Goal: Information Seeking & Learning: Learn about a topic

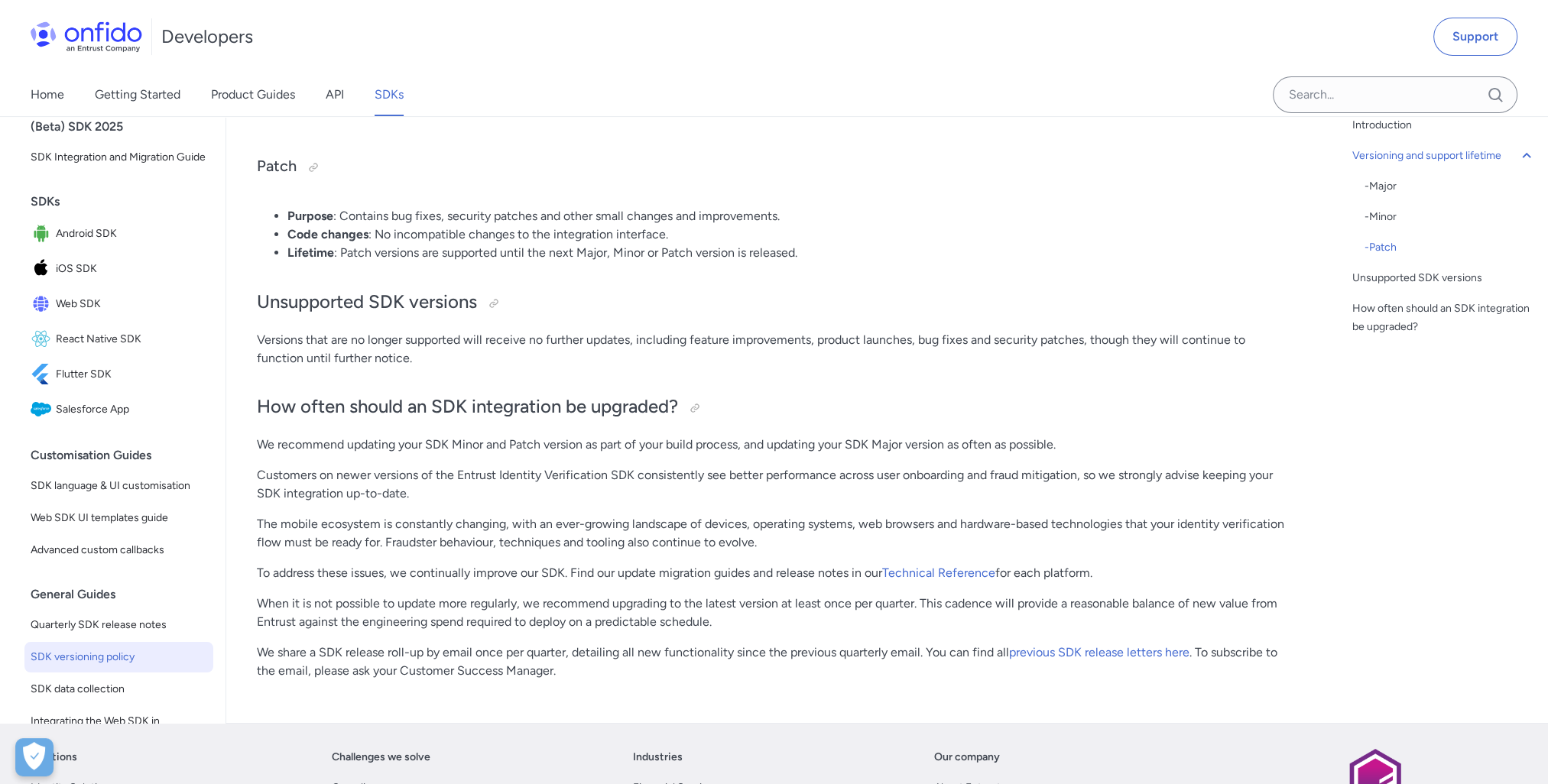
scroll to position [764, 0]
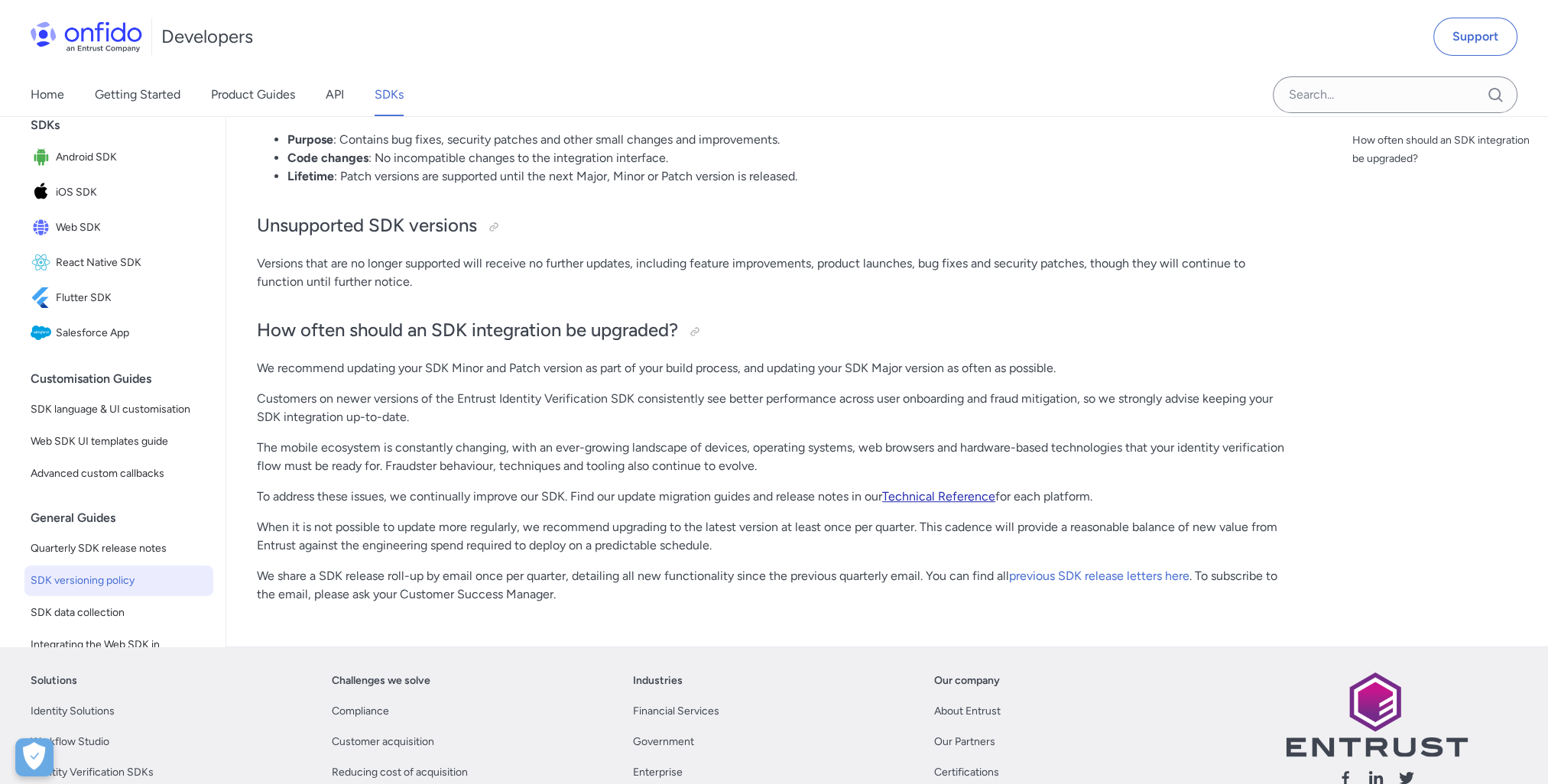
click at [946, 502] on link "Technical Reference" at bounding box center [939, 497] width 113 height 14
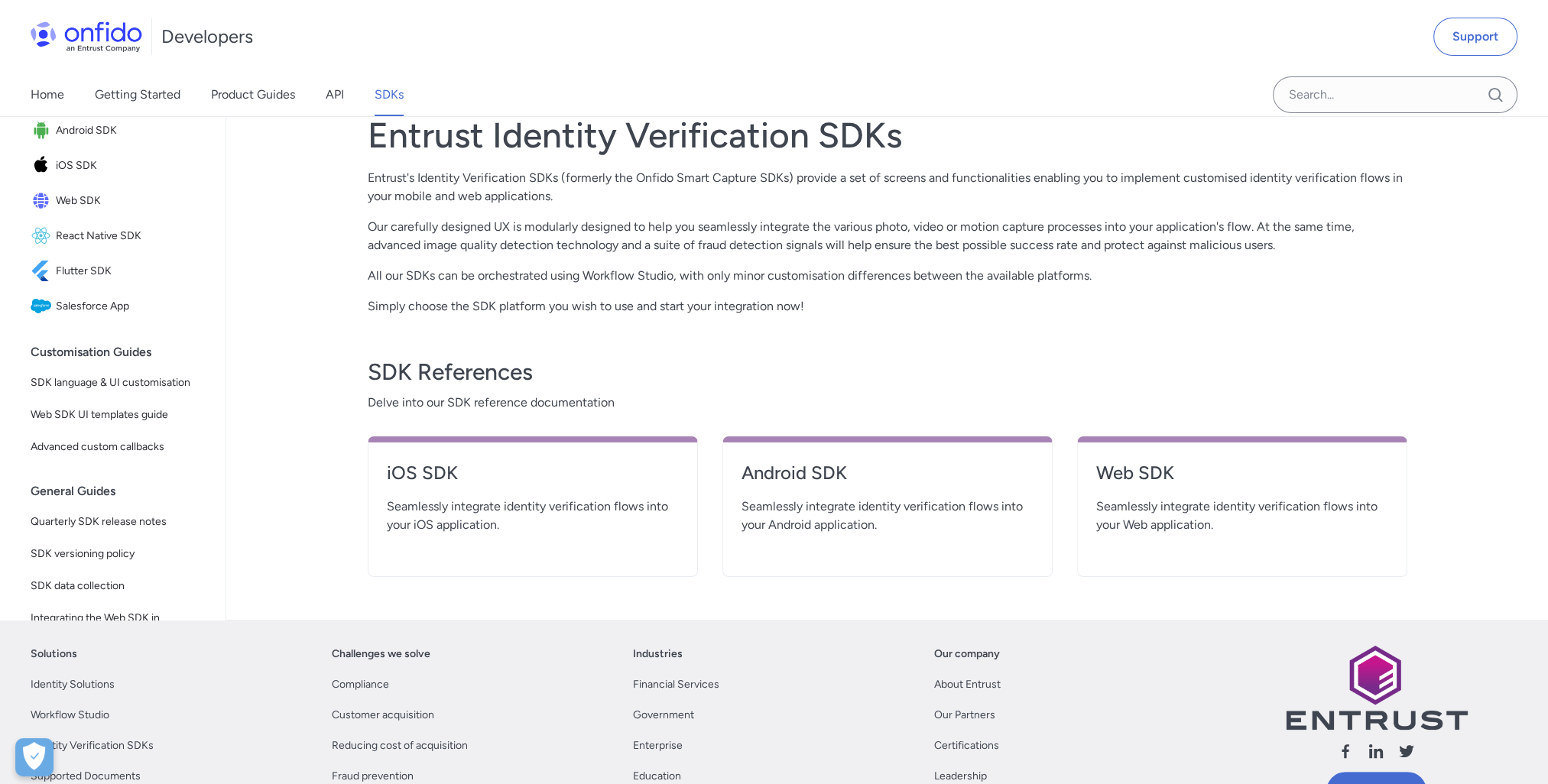
scroll to position [382, 0]
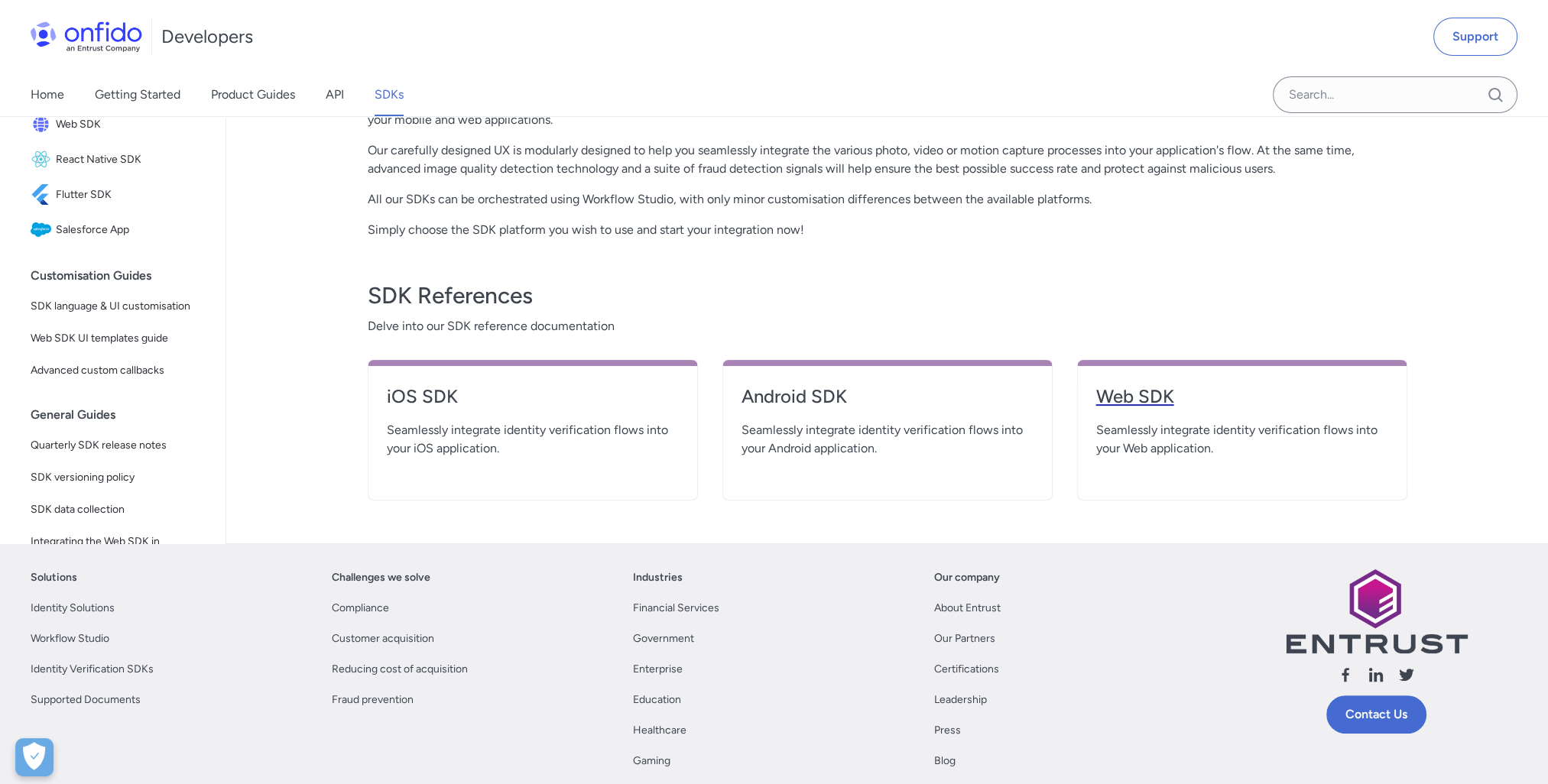
click at [1146, 402] on h4 "Web SDK" at bounding box center [1242, 396] width 292 height 24
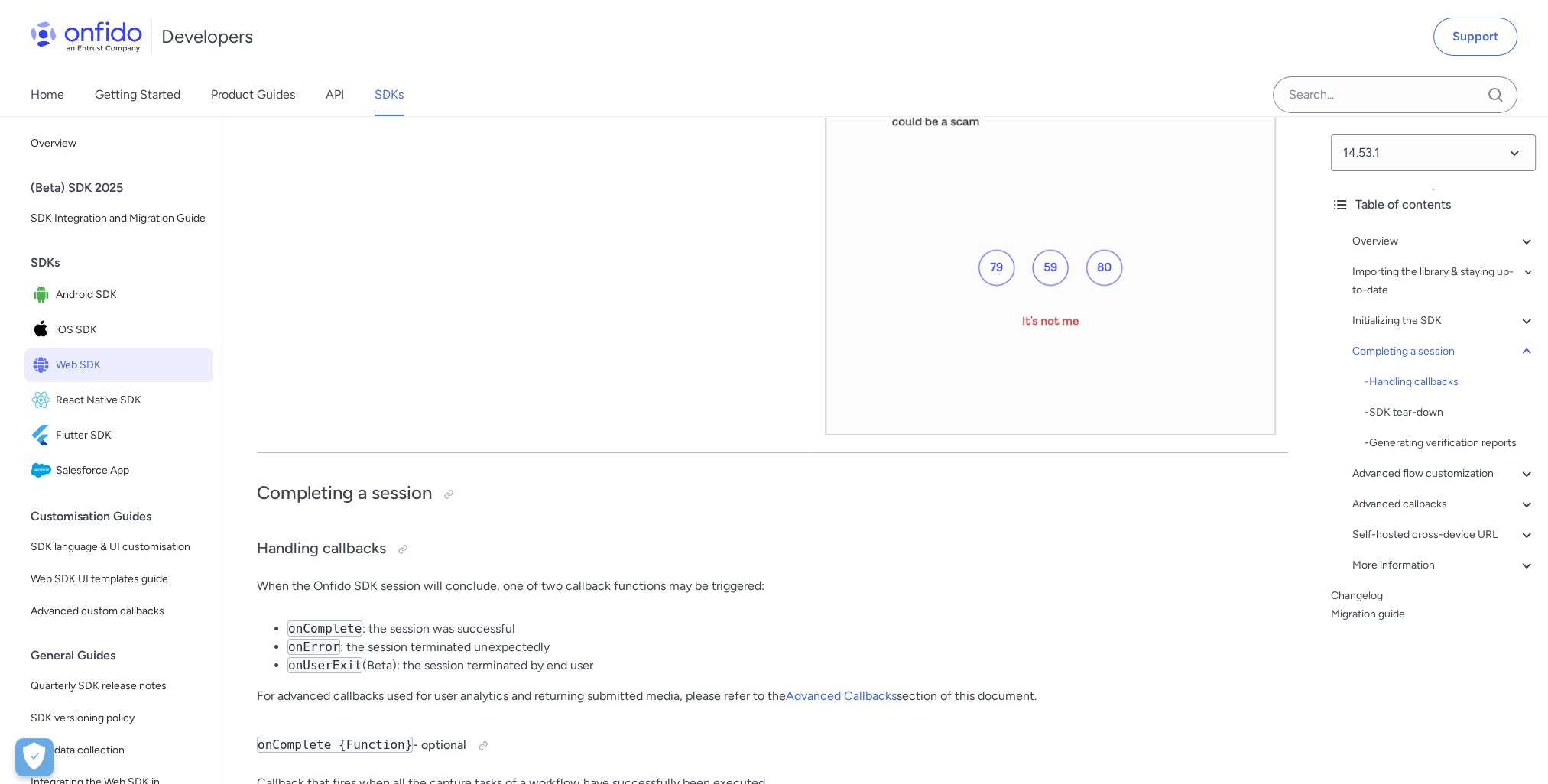
scroll to position [382, 0]
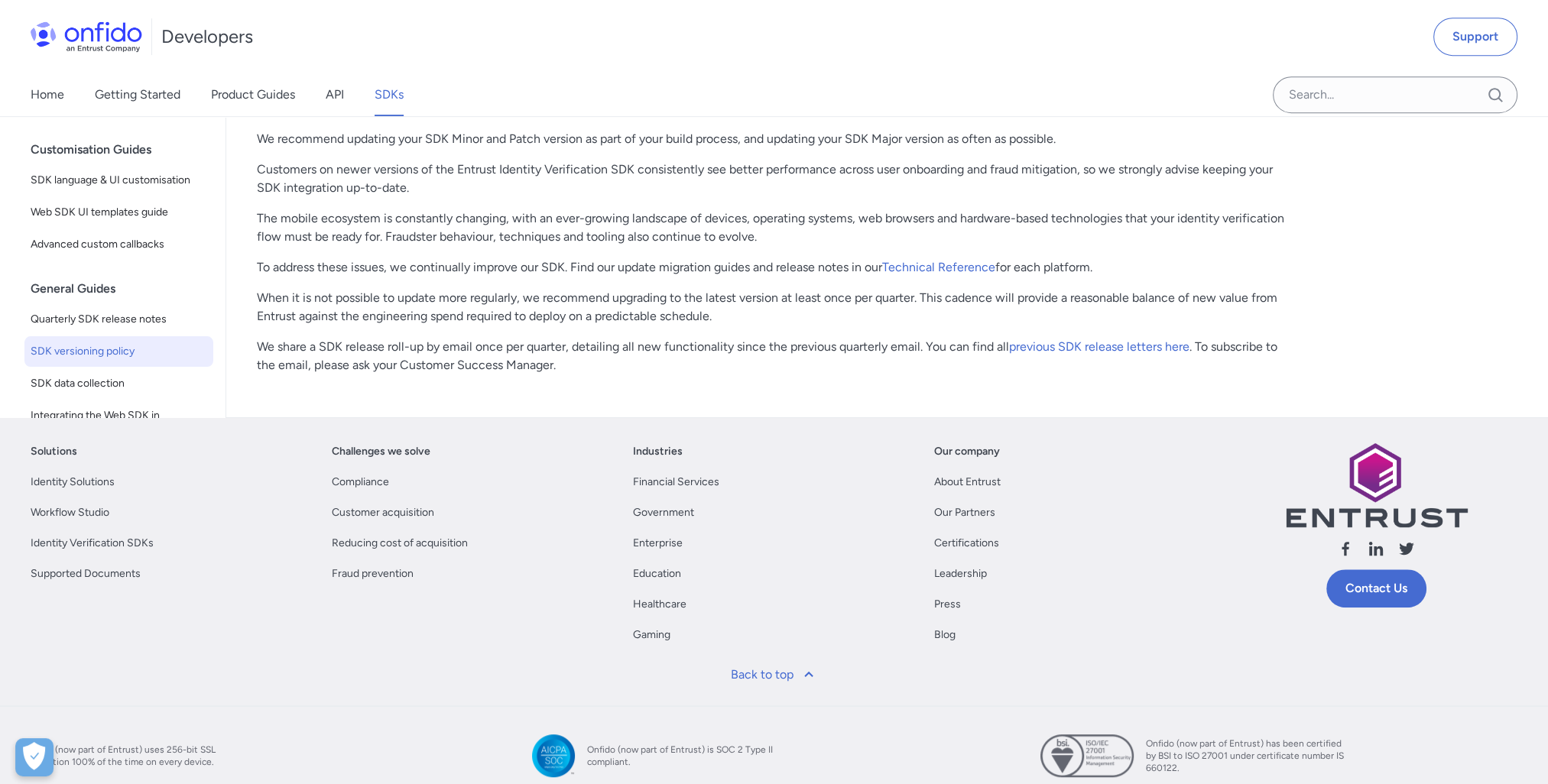
scroll to position [612, 0]
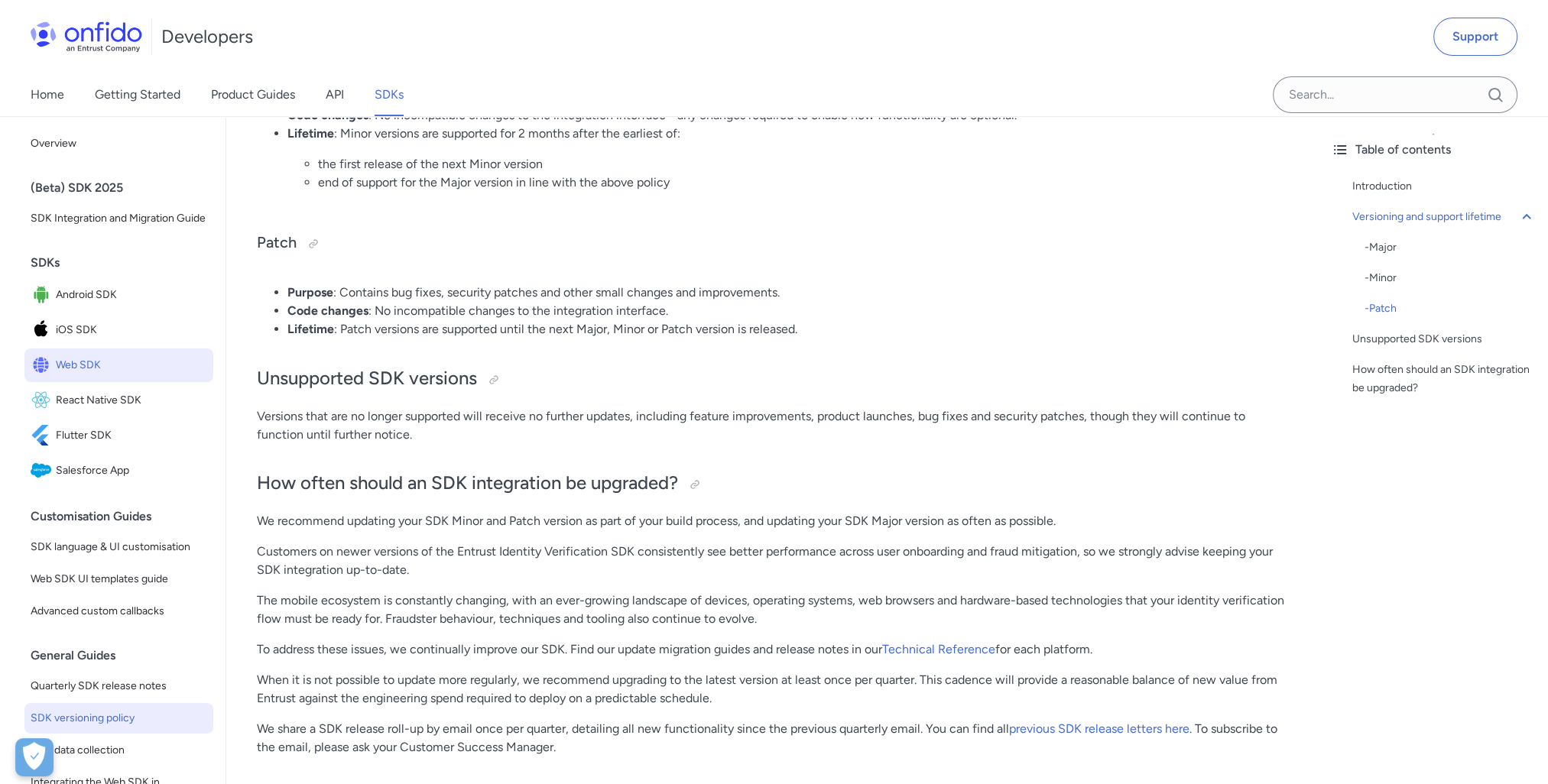
click at [100, 376] on span "Web SDK" at bounding box center [131, 366] width 151 height 22
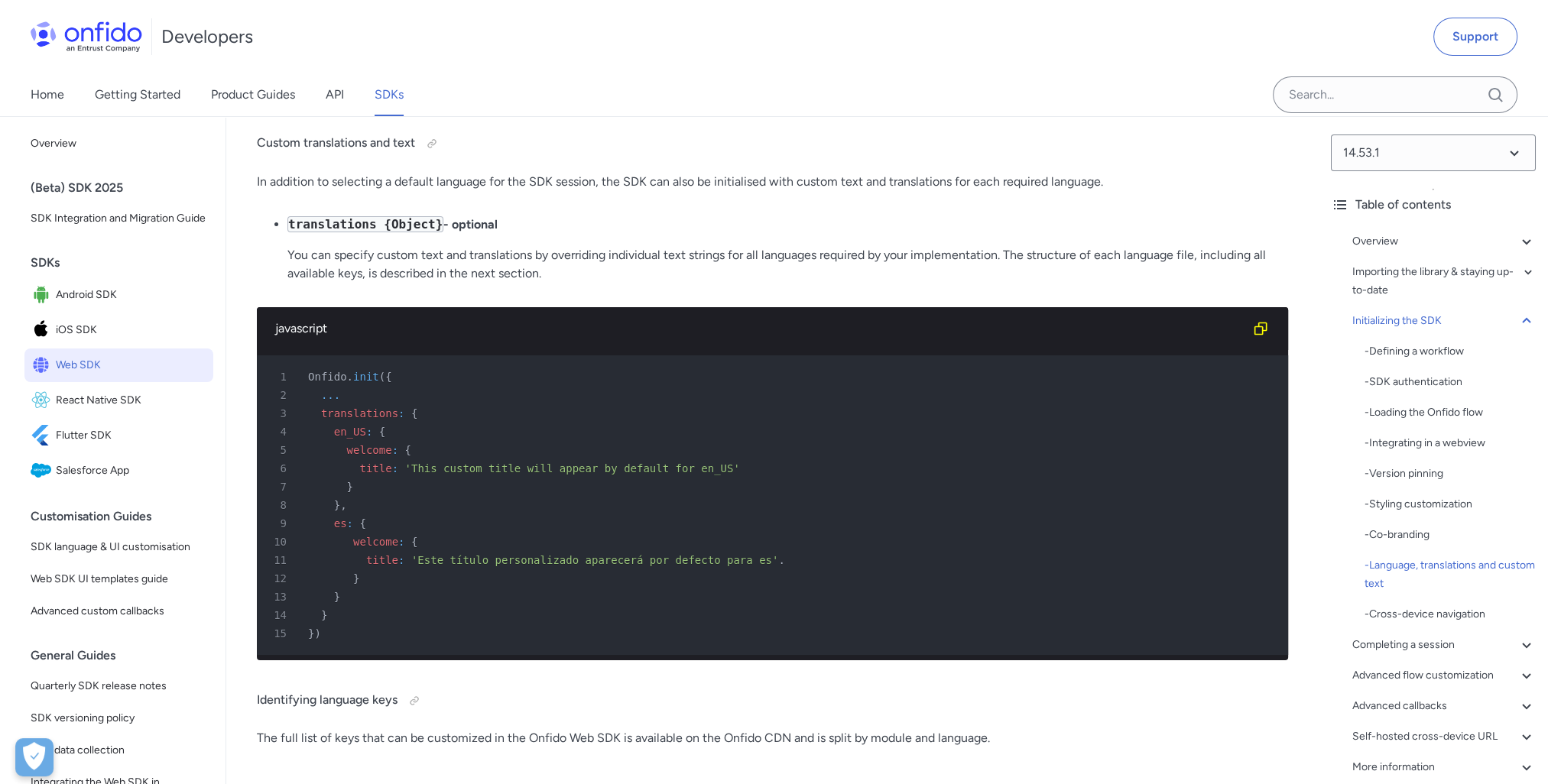
scroll to position [7335, 0]
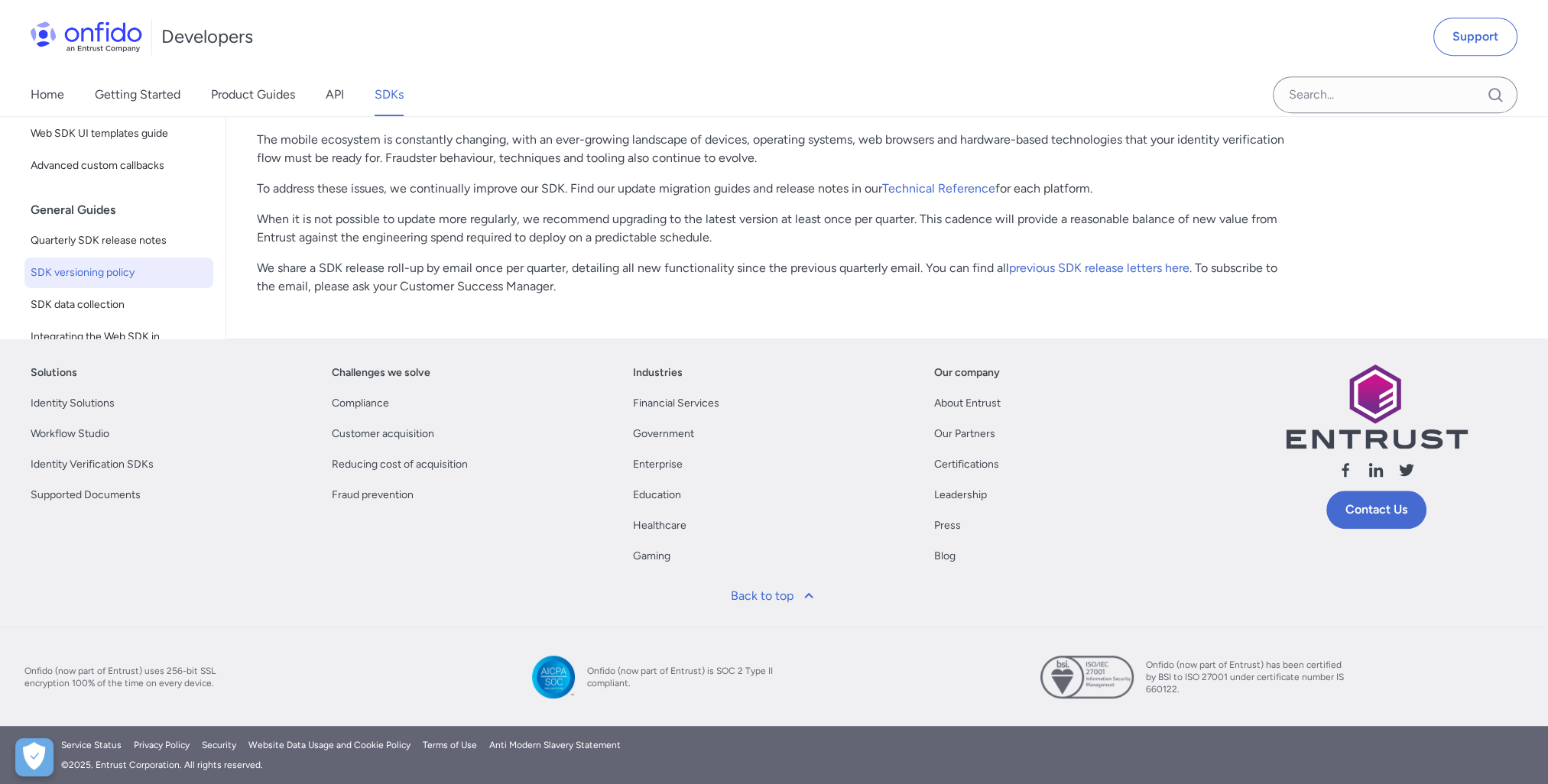
scroll to position [612, 0]
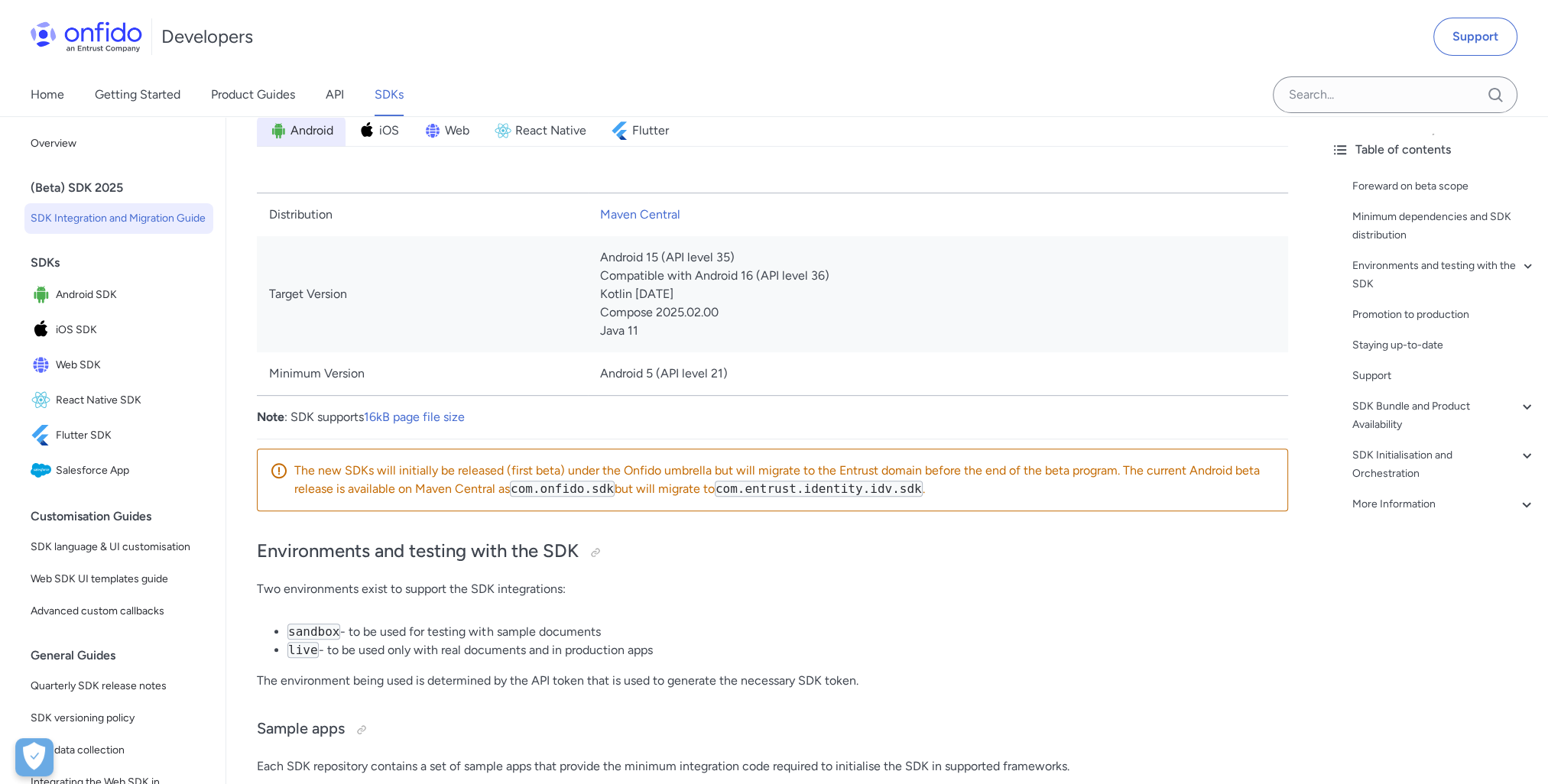
scroll to position [535, 0]
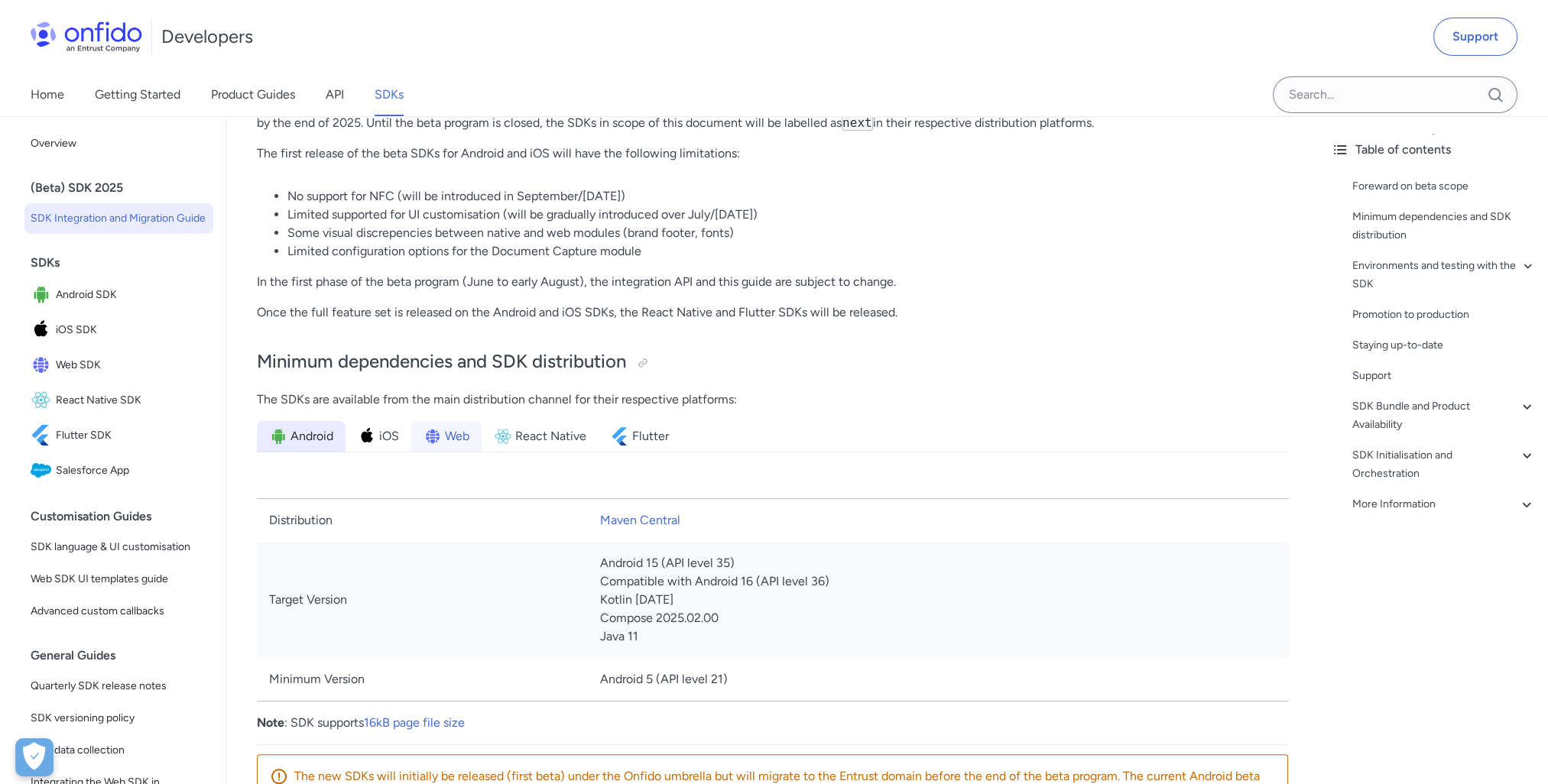
click at [459, 435] on span "Web" at bounding box center [456, 436] width 24 height 18
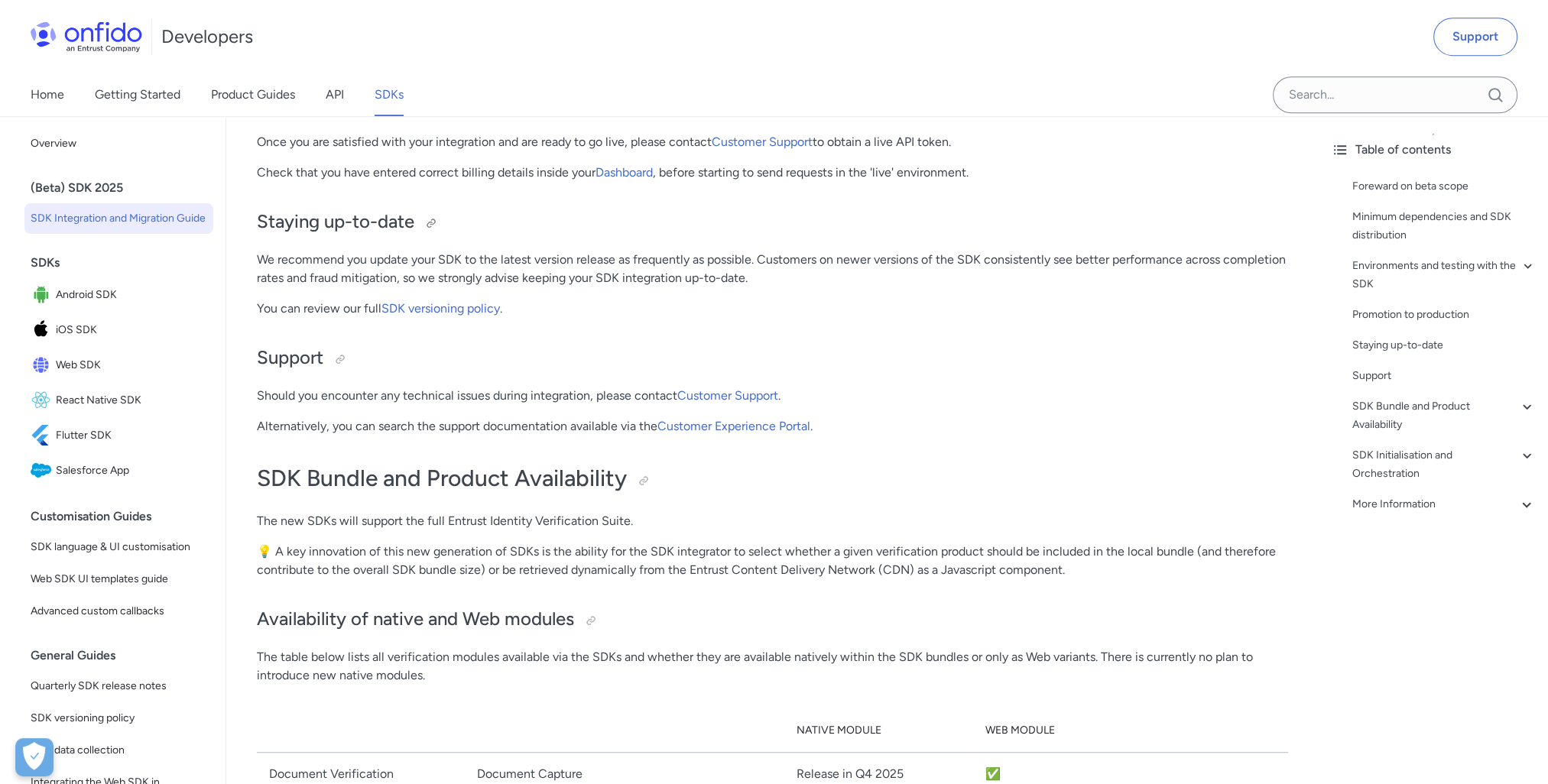
scroll to position [1222, 0]
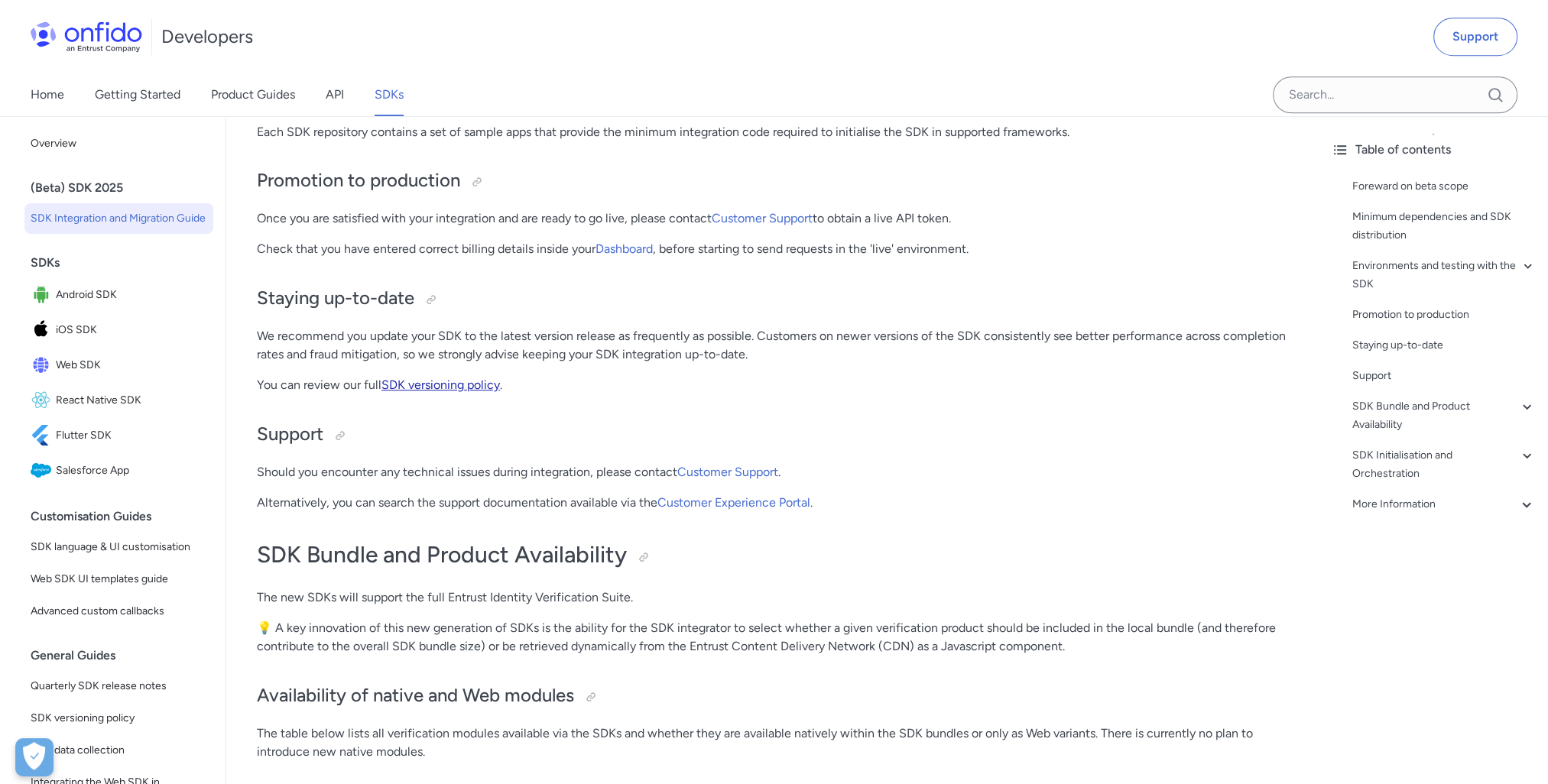
click at [463, 387] on link "SDK versioning policy" at bounding box center [441, 384] width 119 height 14
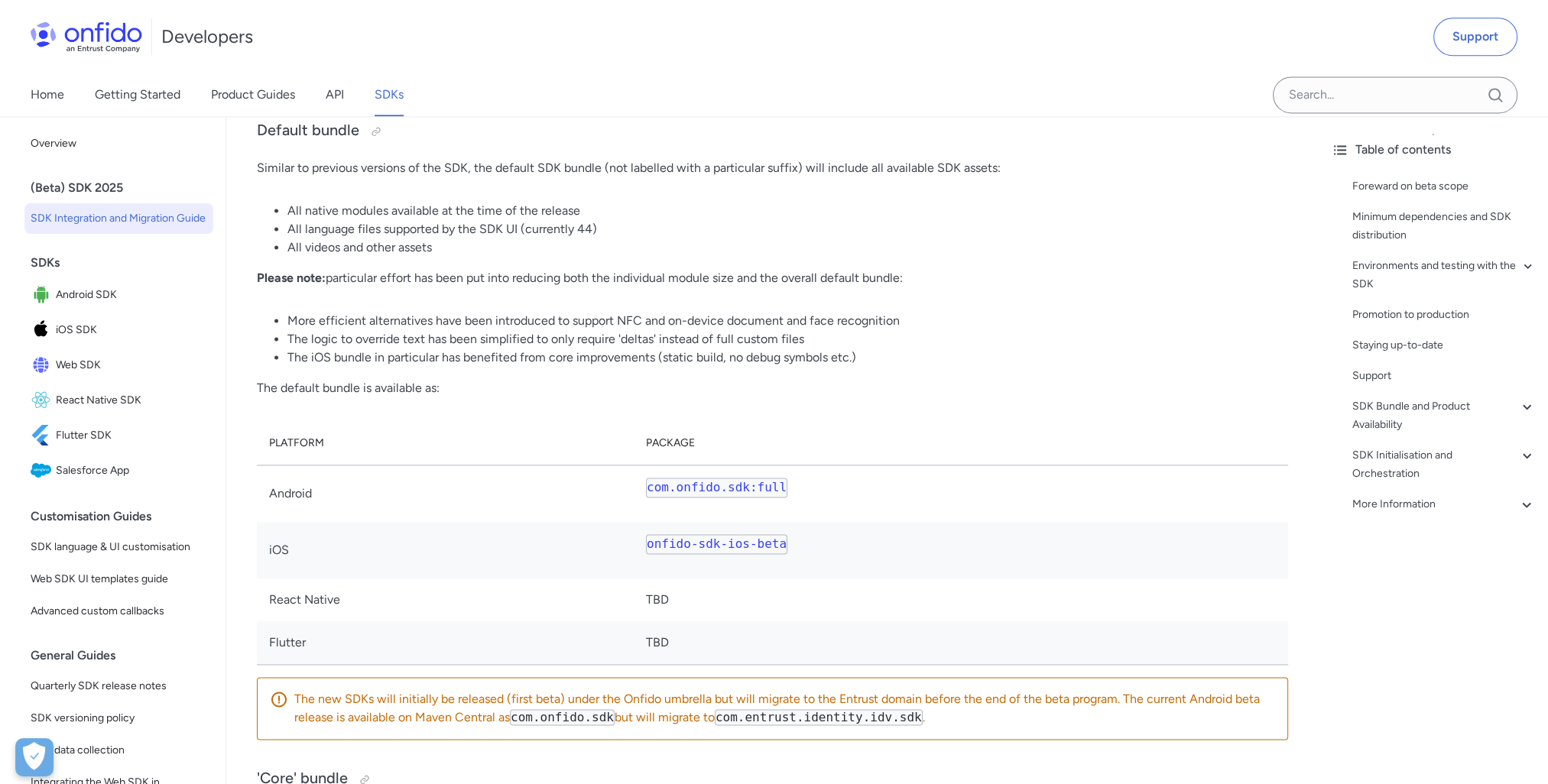
scroll to position [3362, 0]
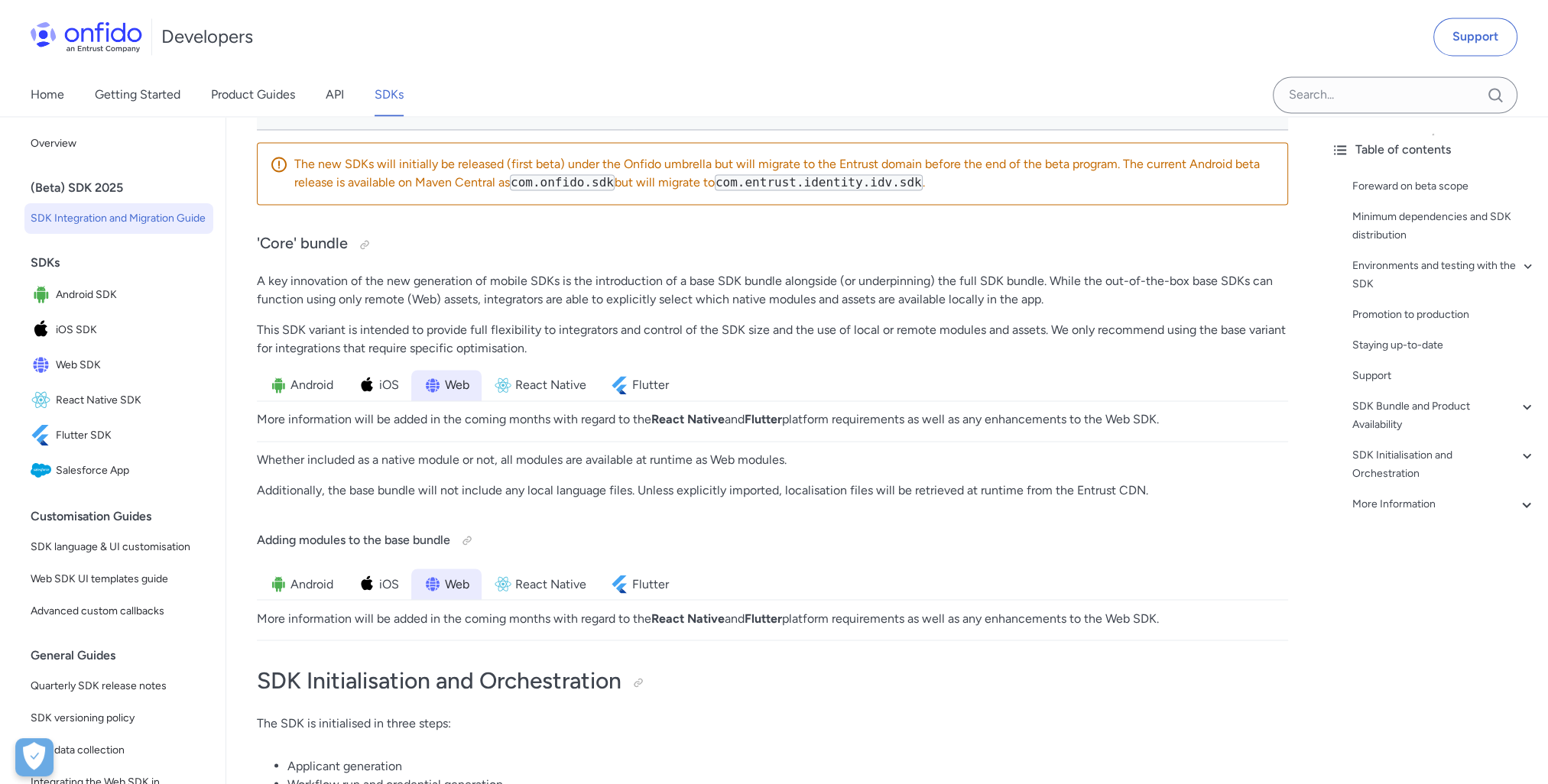
click at [137, 221] on span "SDK Integration and Migration Guide" at bounding box center [119, 218] width 177 height 18
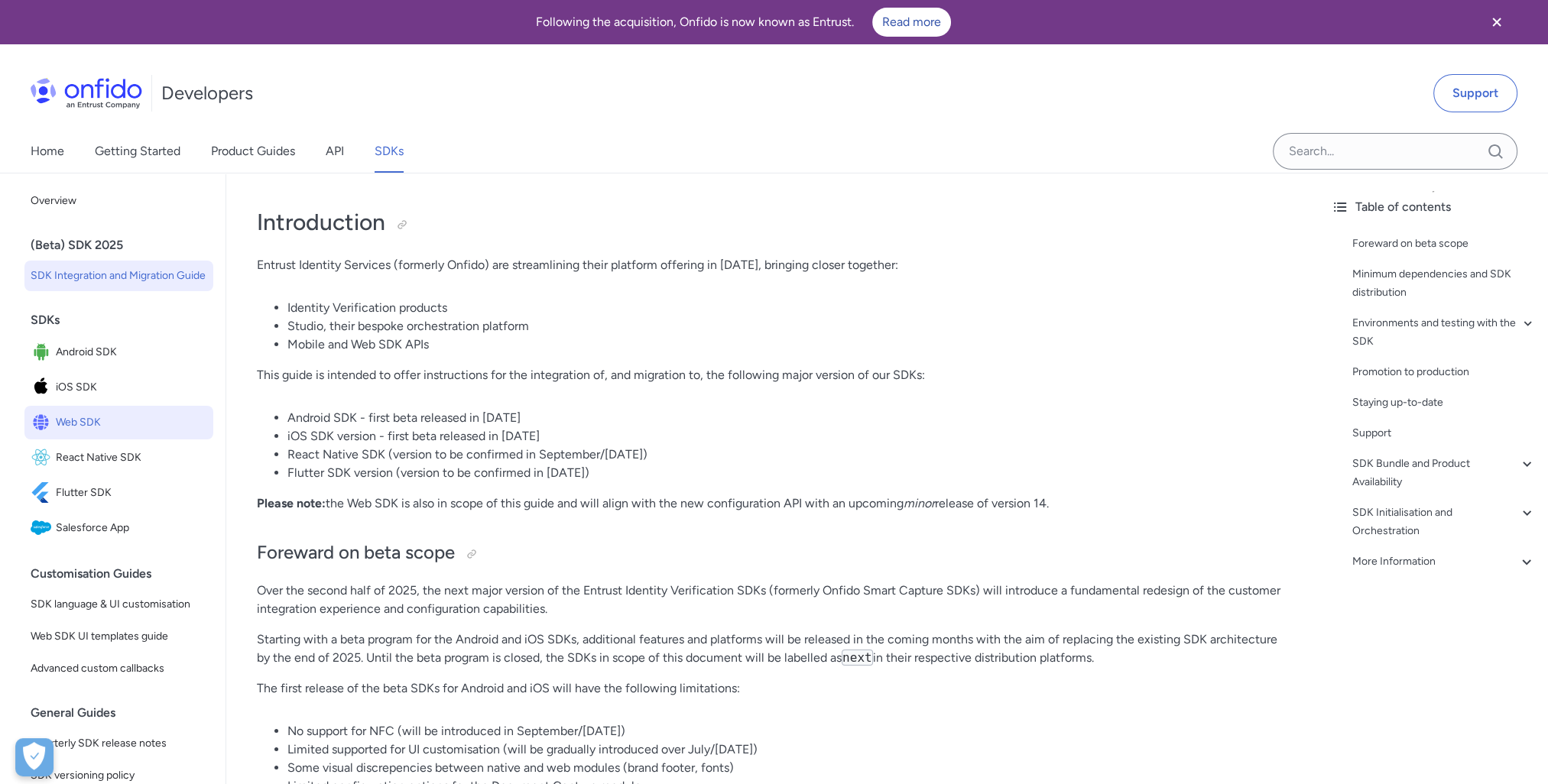
click at [94, 433] on span "Web SDK" at bounding box center [131, 423] width 151 height 22
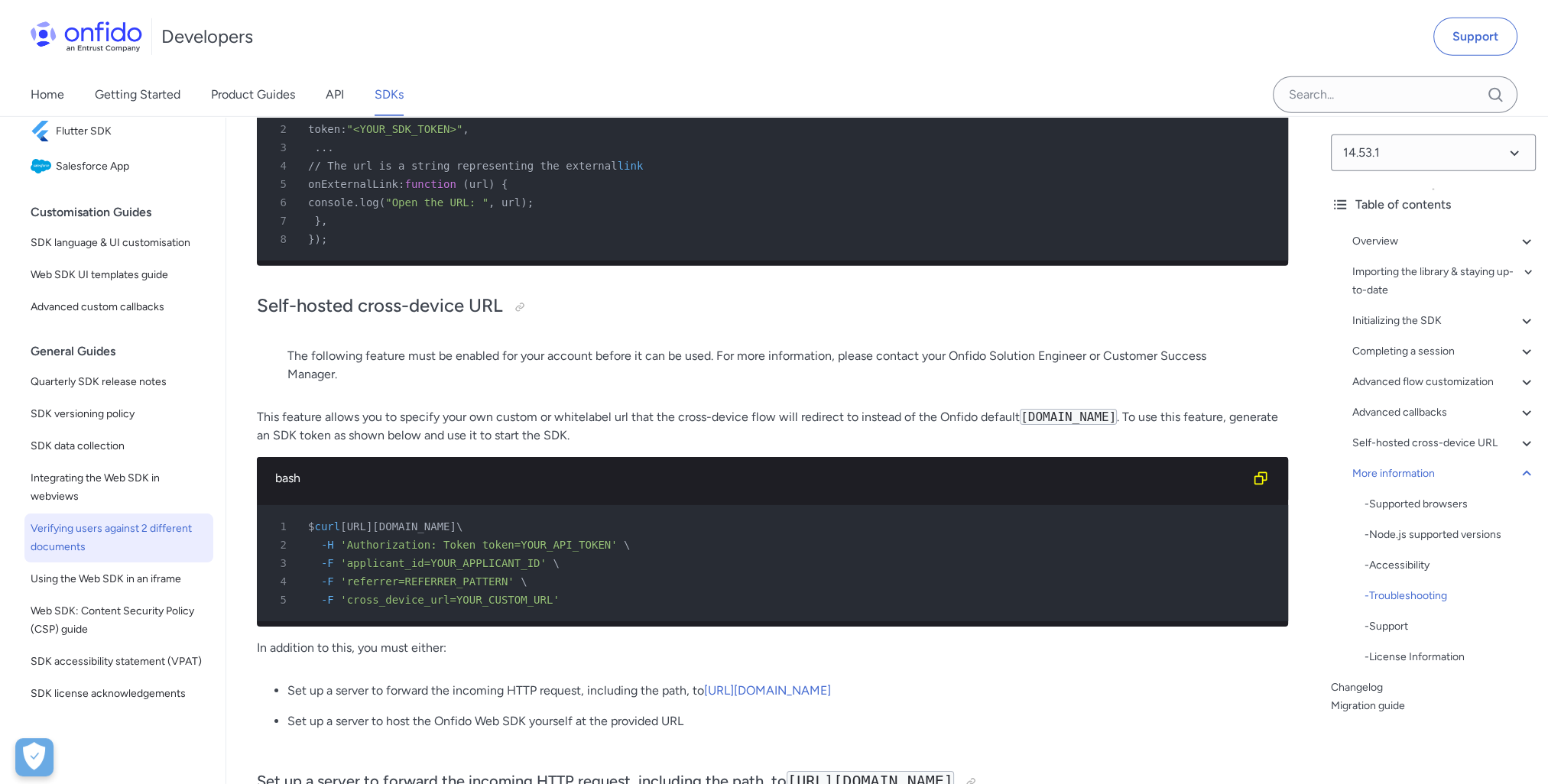
scroll to position [340, 0]
click at [104, 405] on span "SDK versioning policy" at bounding box center [119, 414] width 177 height 18
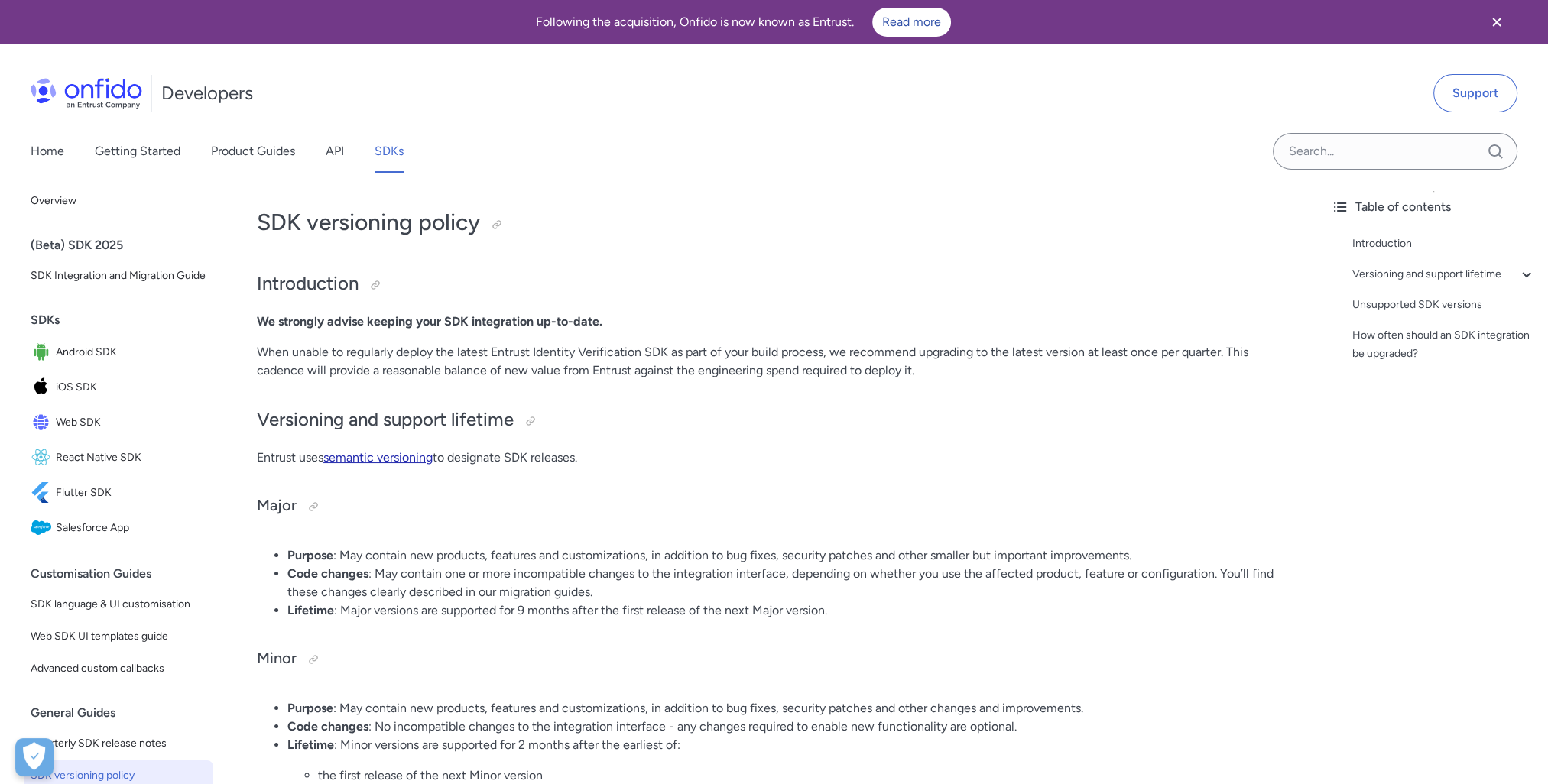
click at [376, 462] on link "semantic versioning" at bounding box center [378, 457] width 110 height 14
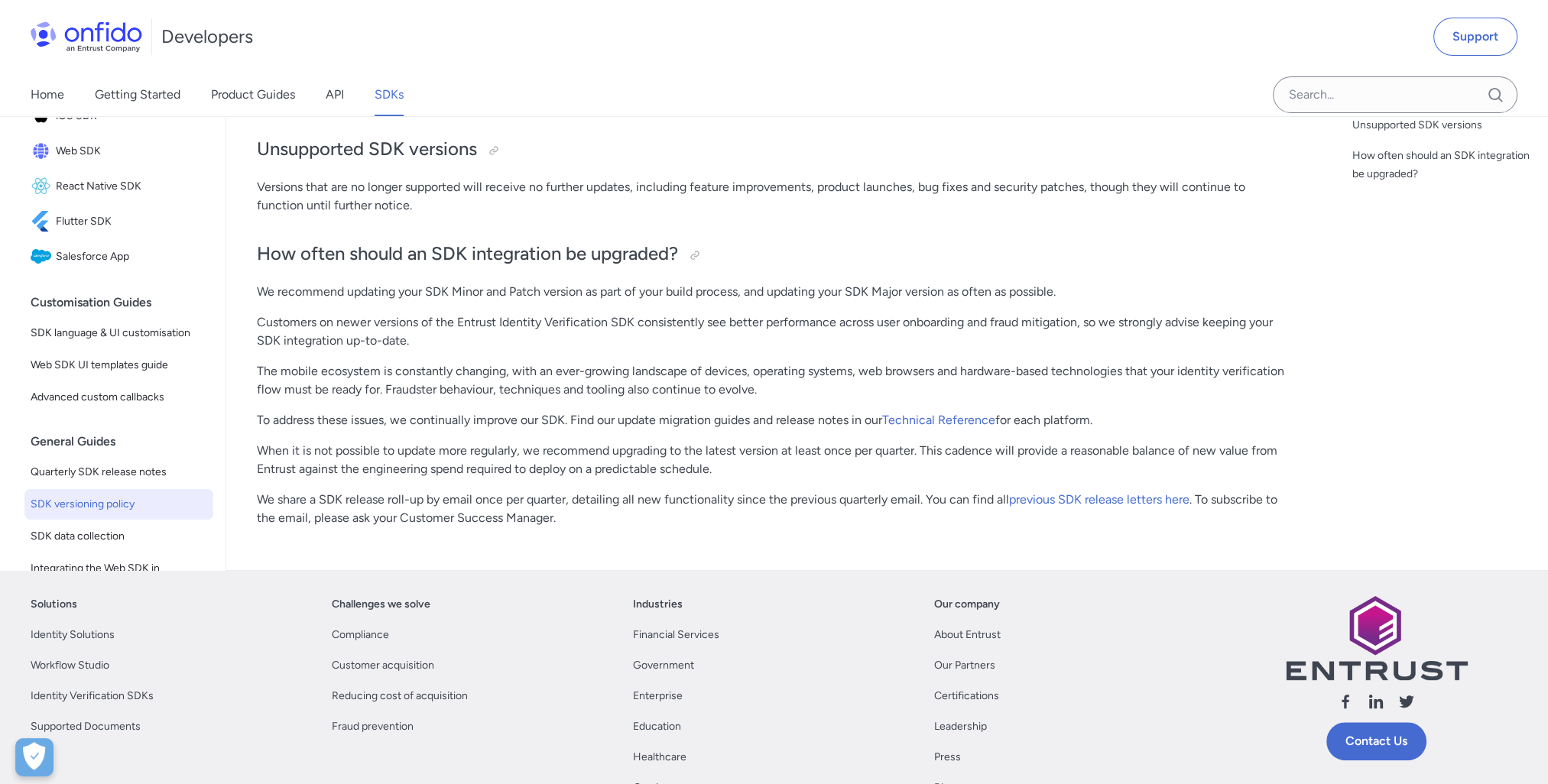
scroll to position [917, 0]
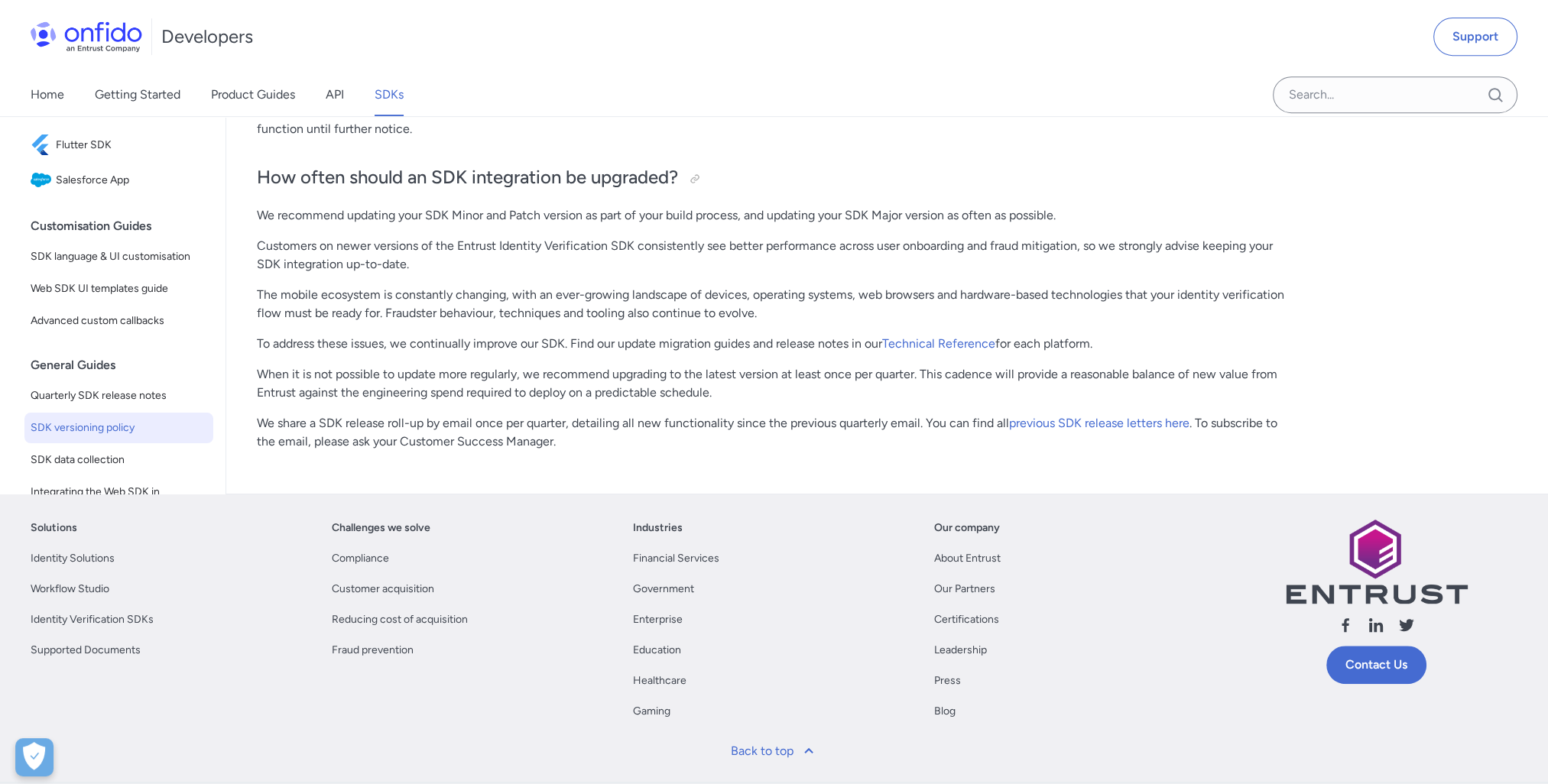
scroll to position [1070, 0]
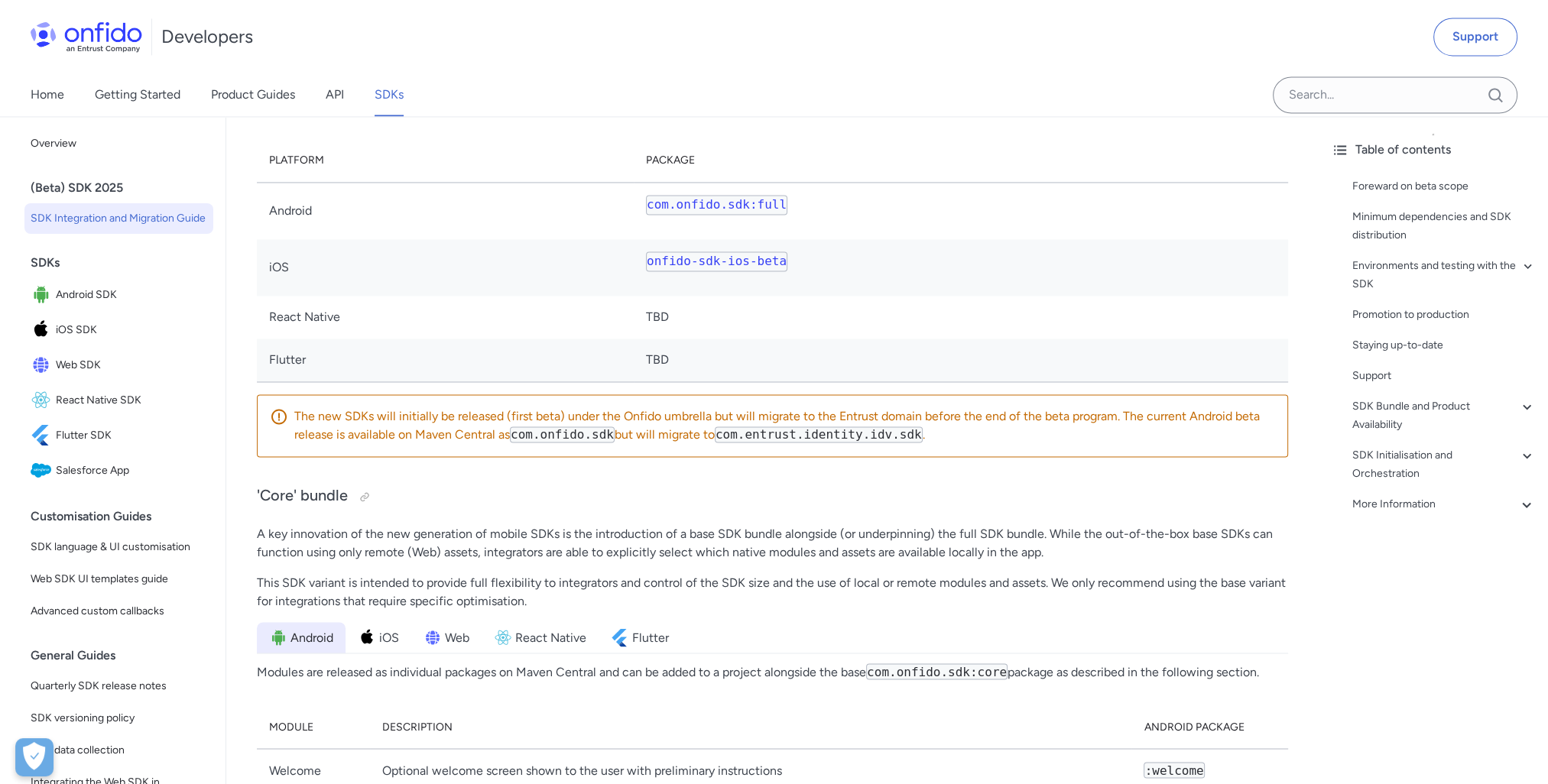
scroll to position [1222, 0]
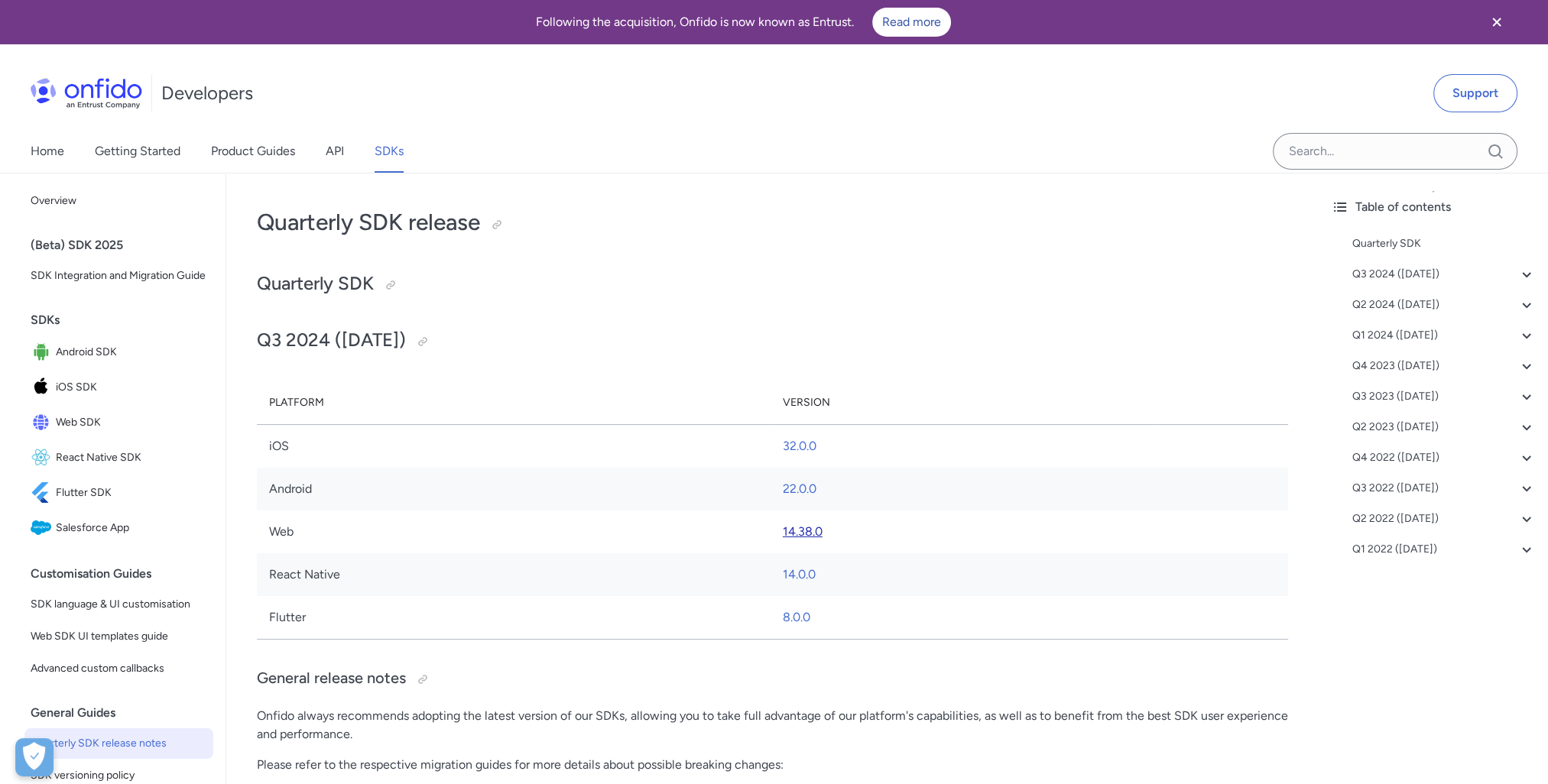
click at [813, 530] on link "14.38.0" at bounding box center [802, 532] width 40 height 14
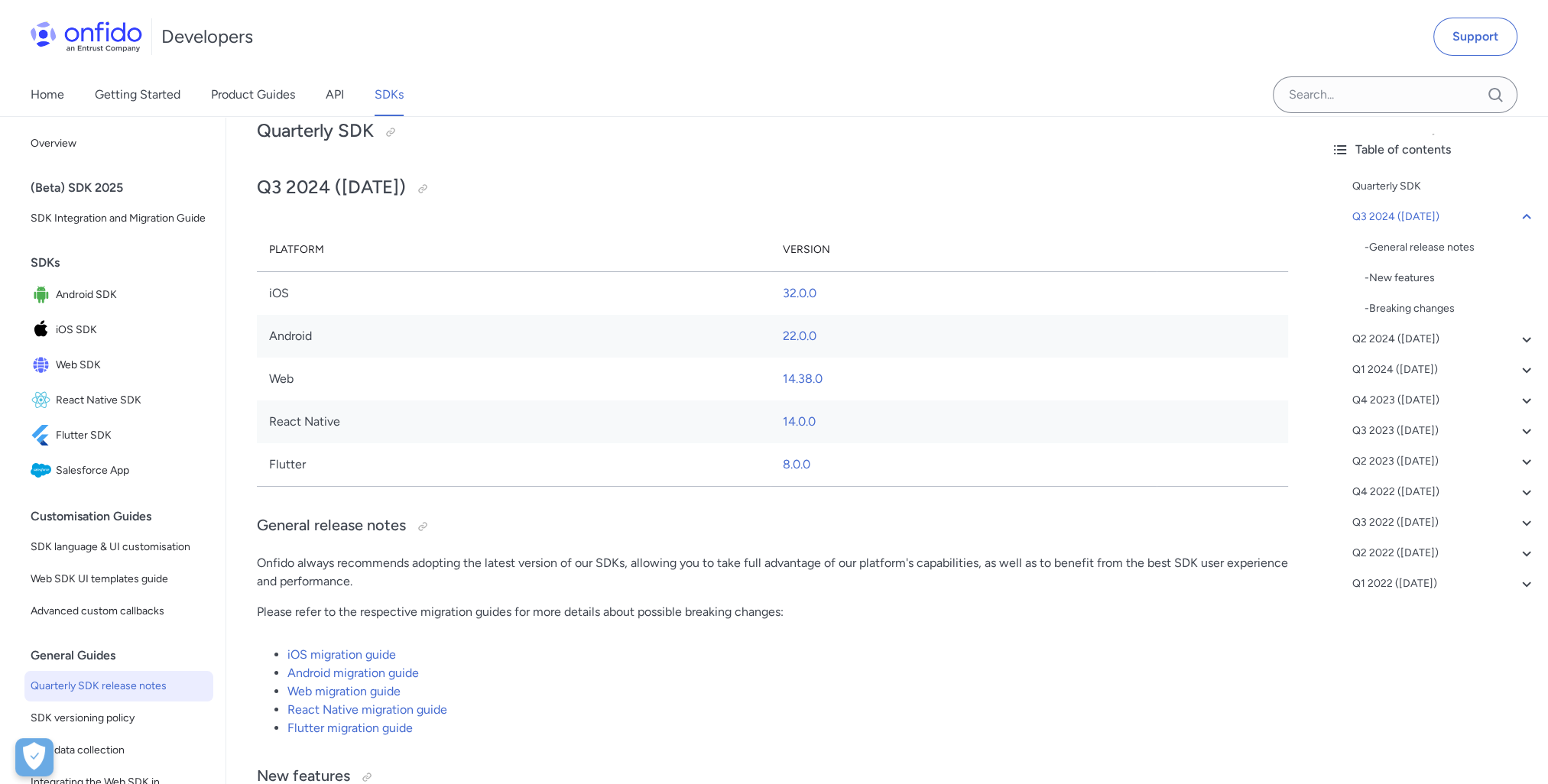
scroll to position [459, 0]
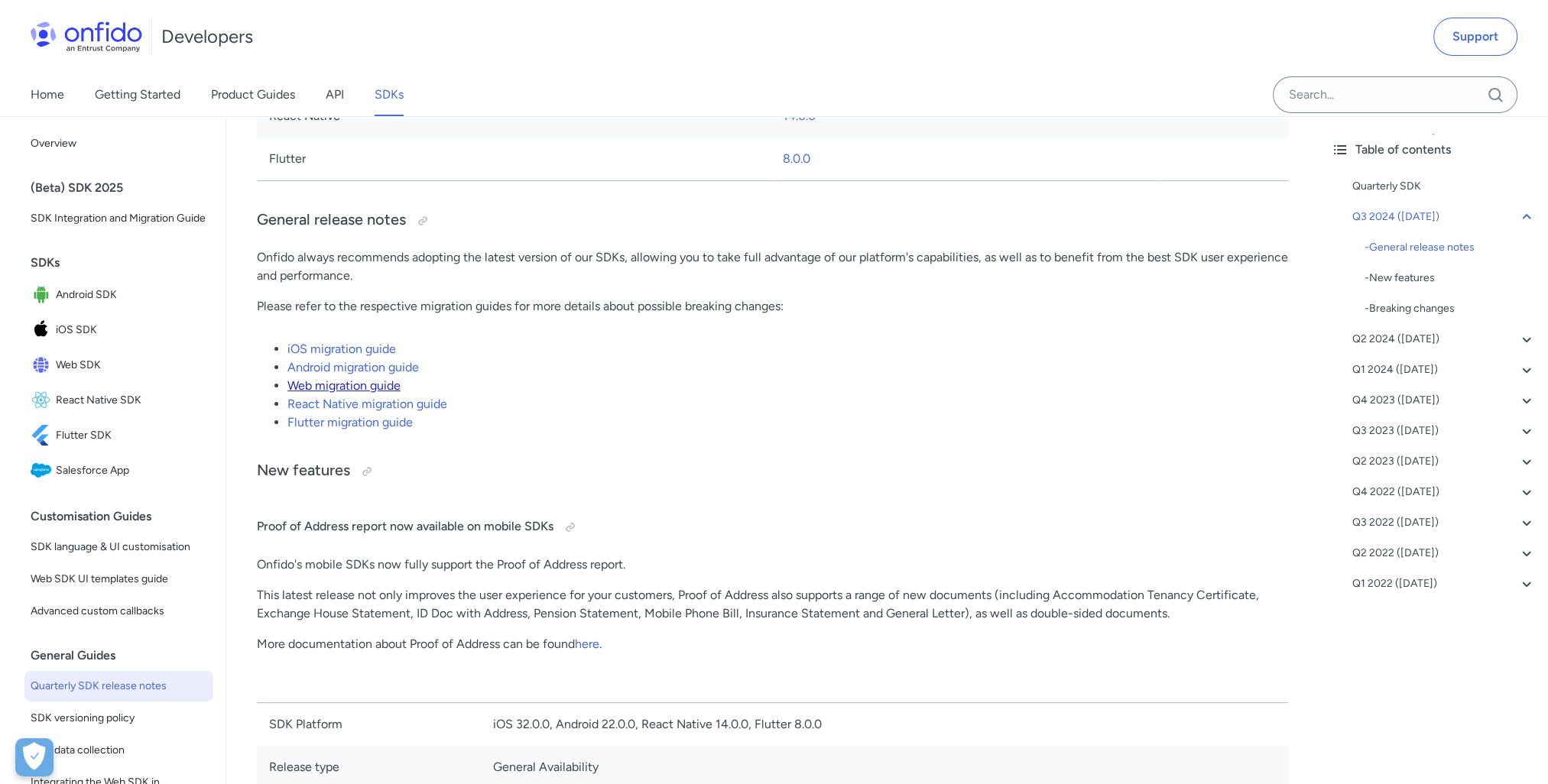
click at [349, 387] on link "Web migration guide" at bounding box center [344, 385] width 113 height 14
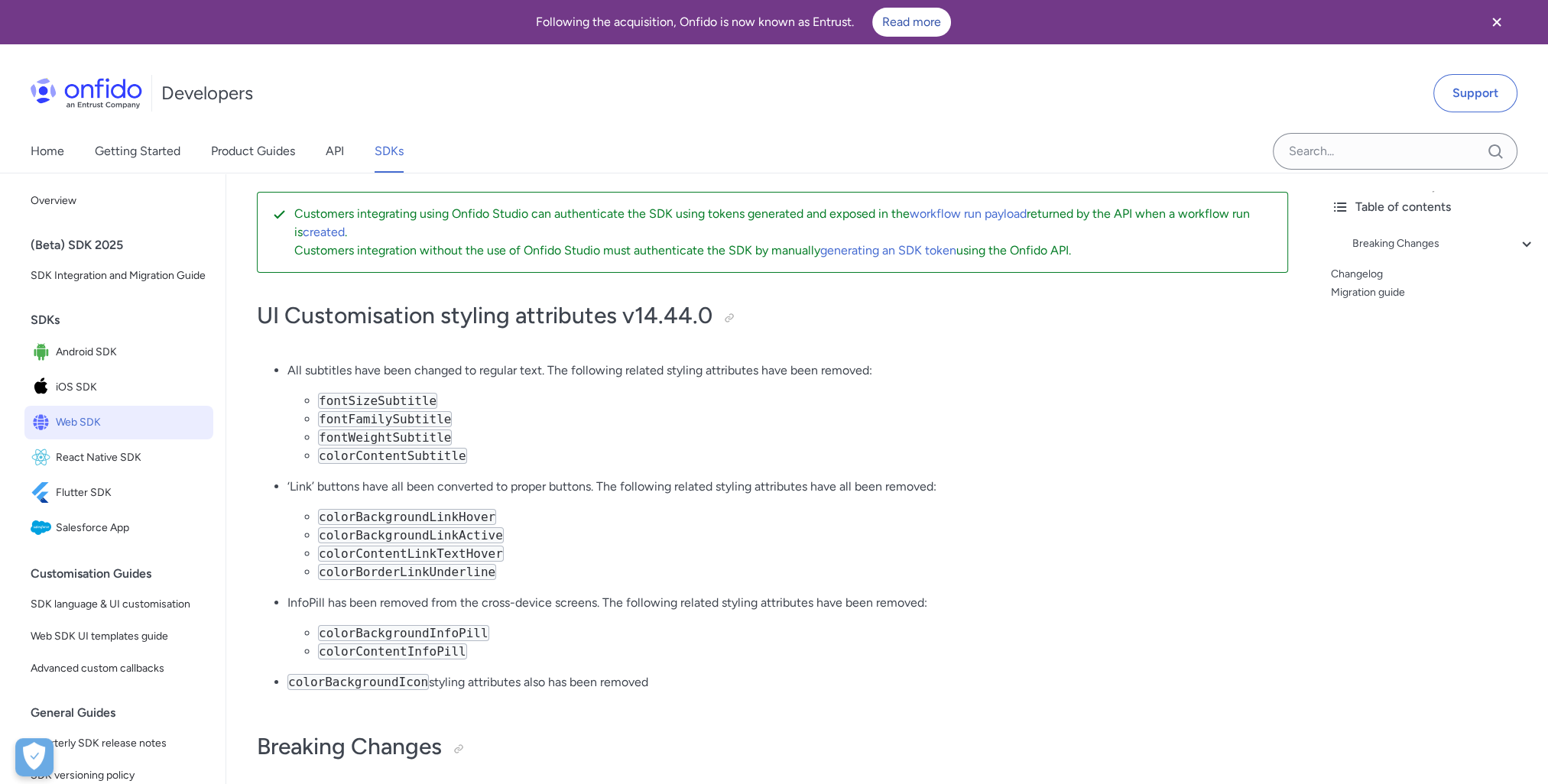
click at [894, 410] on li "fontFamilySubtitle" at bounding box center [803, 419] width 970 height 18
drag, startPoint x: 266, startPoint y: 315, endPoint x: 587, endPoint y: 311, distance: 321.0
click at [562, 313] on h1 "UI Customisation styling attributes v14.44.0" at bounding box center [773, 315] width 1031 height 31
click at [587, 311] on h1 "UI Customisation styling attributes v14.44.0" at bounding box center [773, 315] width 1031 height 31
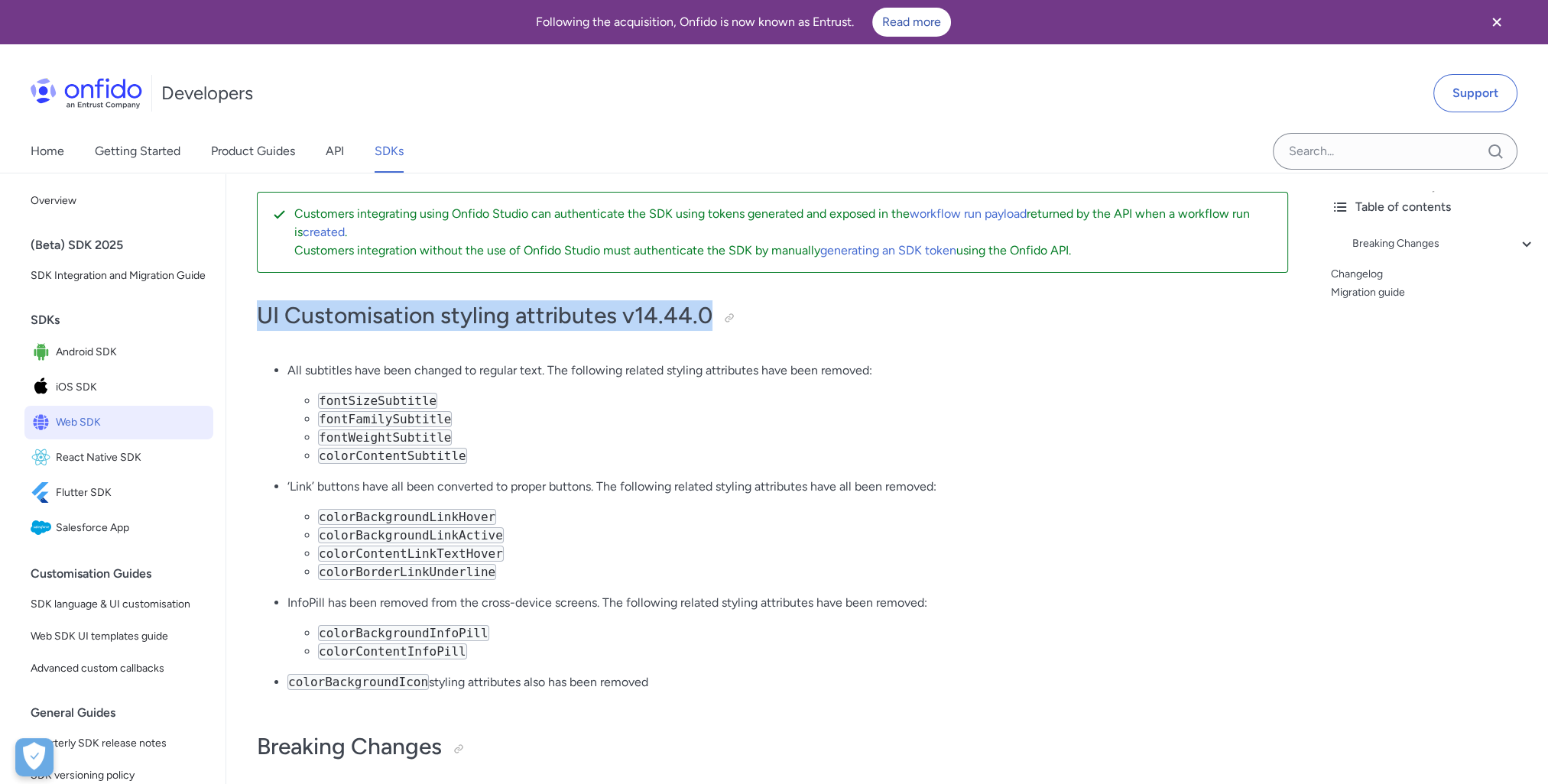
drag, startPoint x: 257, startPoint y: 310, endPoint x: 854, endPoint y: 296, distance: 597.2
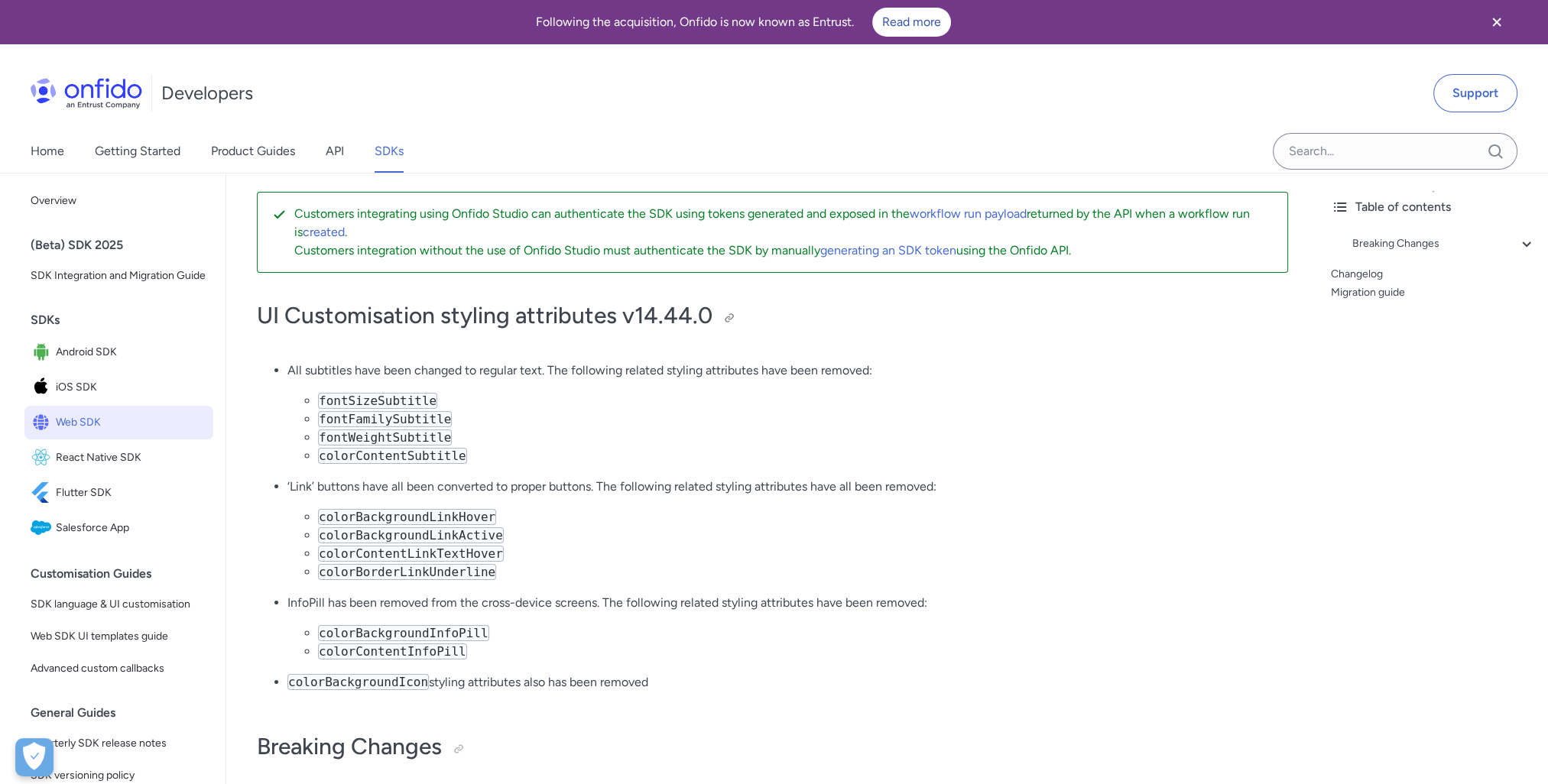
drag, startPoint x: 854, startPoint y: 296, endPoint x: 933, endPoint y: 323, distance: 83.5
click at [924, 300] on h1 "UI Customisation styling attributes v14.44.0" at bounding box center [773, 315] width 1031 height 31
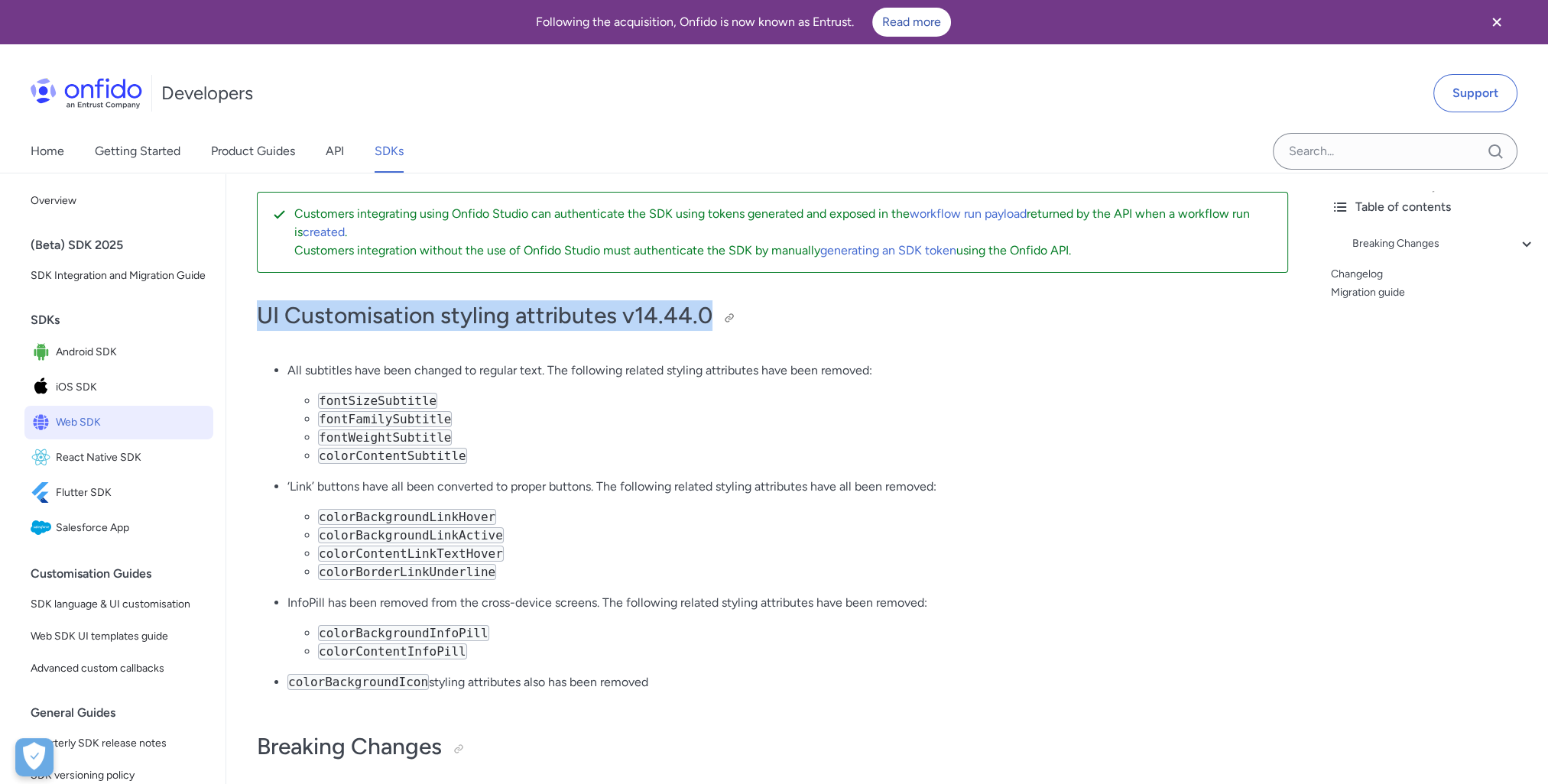
drag, startPoint x: 251, startPoint y: 315, endPoint x: 751, endPoint y: 315, distance: 500.0
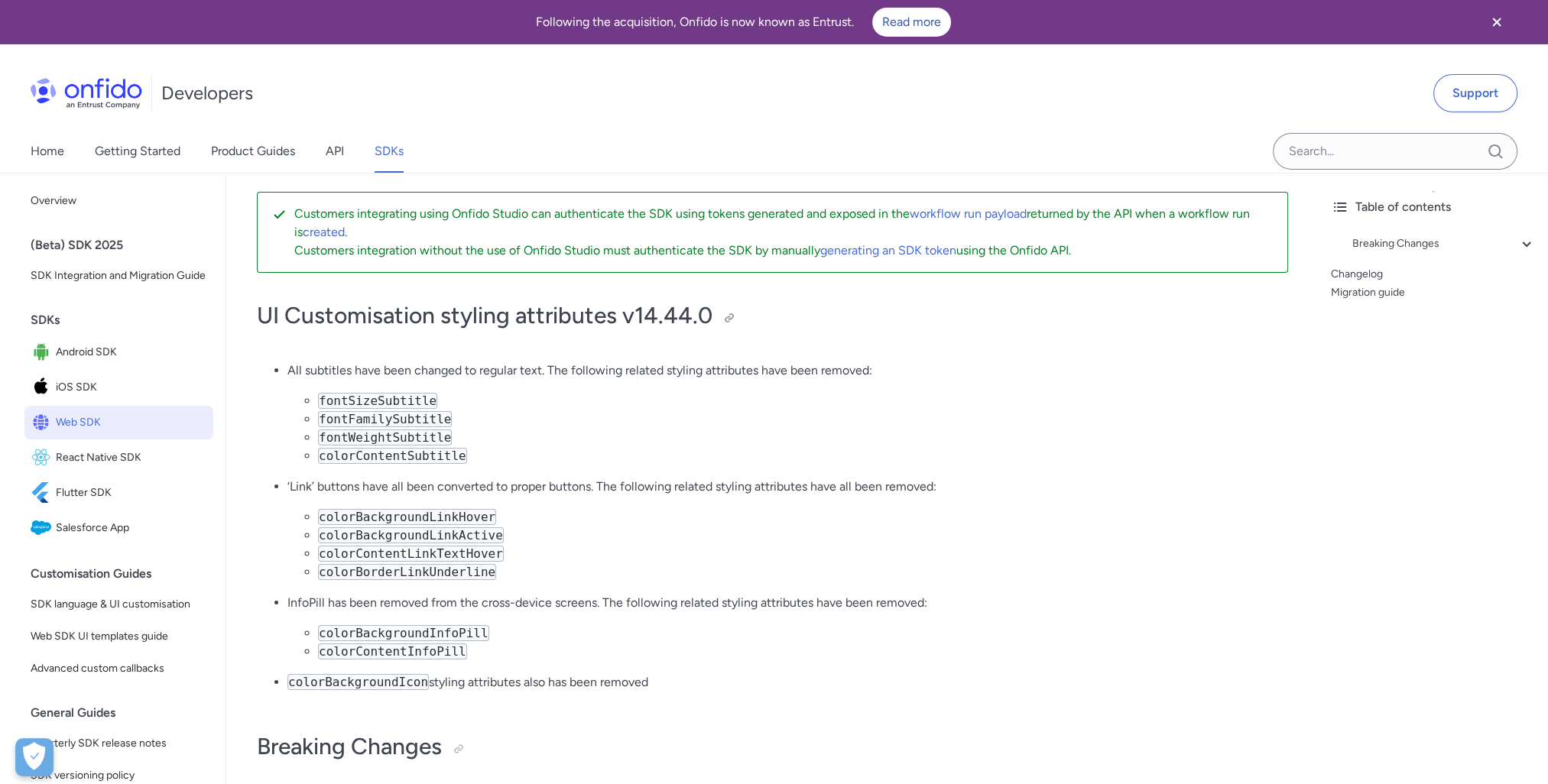
drag, startPoint x: 751, startPoint y: 315, endPoint x: 1033, endPoint y: 304, distance: 282.2
click at [1033, 304] on h1 "UI Customisation styling attributes v14.44.0" at bounding box center [773, 315] width 1031 height 31
drag, startPoint x: 318, startPoint y: 393, endPoint x: 477, endPoint y: 454, distance: 170.3
click at [477, 454] on ul "fontSizeSubtitle fontFamilySubtitle fontWeightSubtitle colorContentSubtitle" at bounding box center [788, 428] width 1001 height 74
drag, startPoint x: 477, startPoint y: 454, endPoint x: 876, endPoint y: 434, distance: 399.5
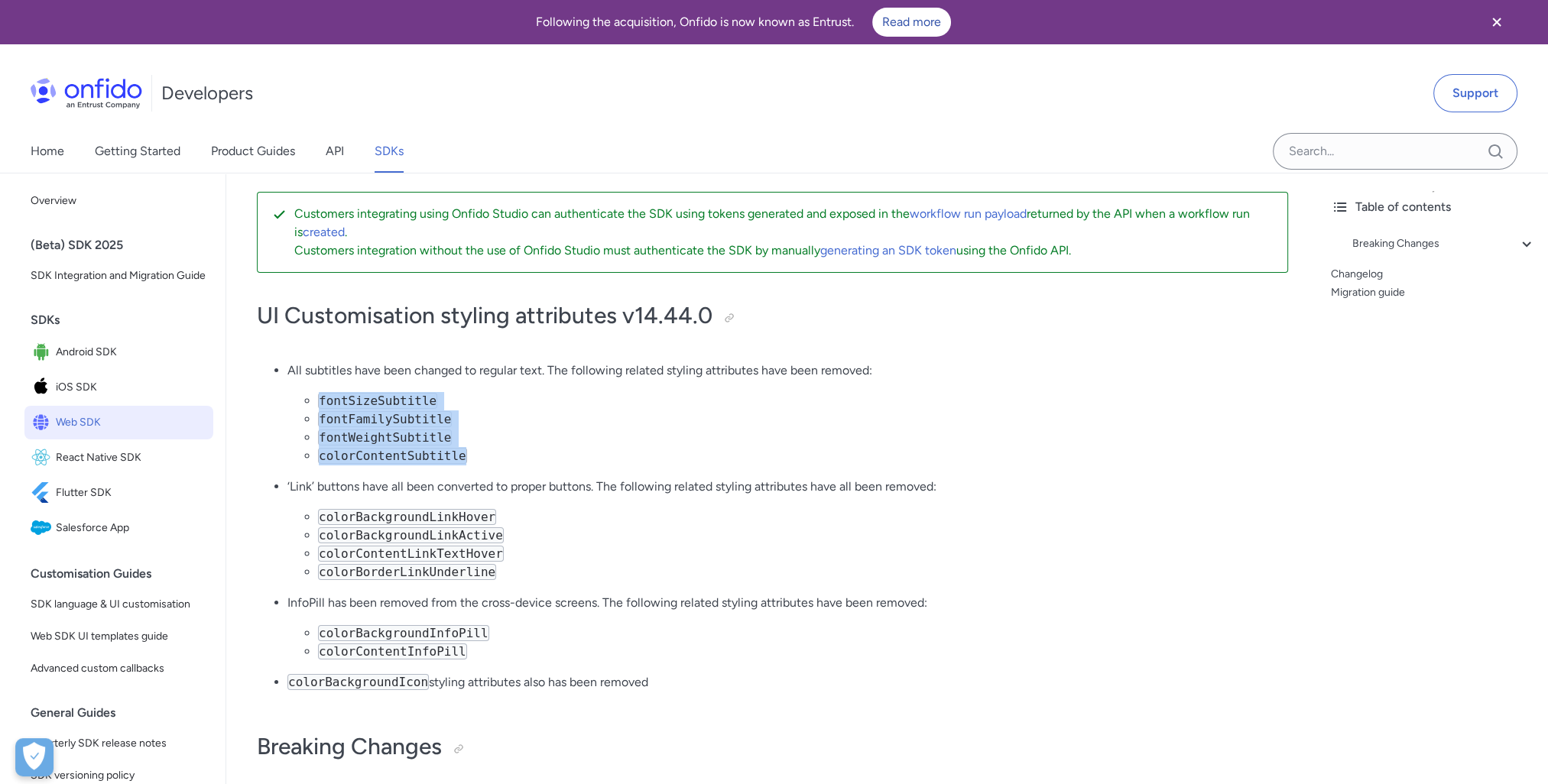
click at [876, 434] on li "fontWeightSubtitle" at bounding box center [803, 437] width 970 height 18
click at [861, 445] on li "fontWeightSubtitle" at bounding box center [803, 437] width 970 height 18
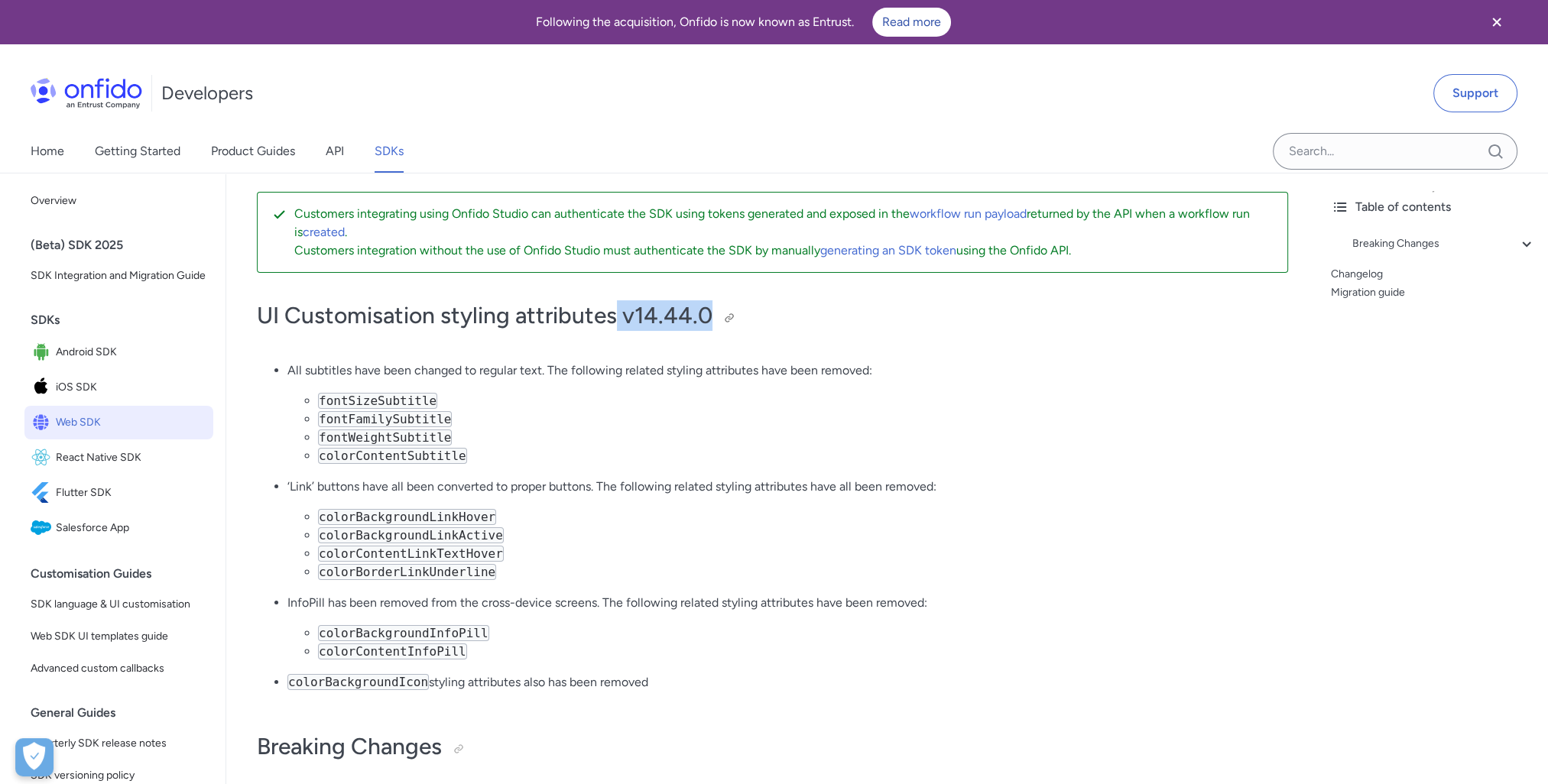
drag, startPoint x: 617, startPoint y: 321, endPoint x: 800, endPoint y: 317, distance: 183.0
click at [800, 317] on h1 "UI Customisation styling attributes v14.44.0" at bounding box center [773, 315] width 1031 height 31
drag, startPoint x: 800, startPoint y: 317, endPoint x: 1010, endPoint y: 331, distance: 210.5
drag, startPoint x: 628, startPoint y: 325, endPoint x: 748, endPoint y: 322, distance: 120.0
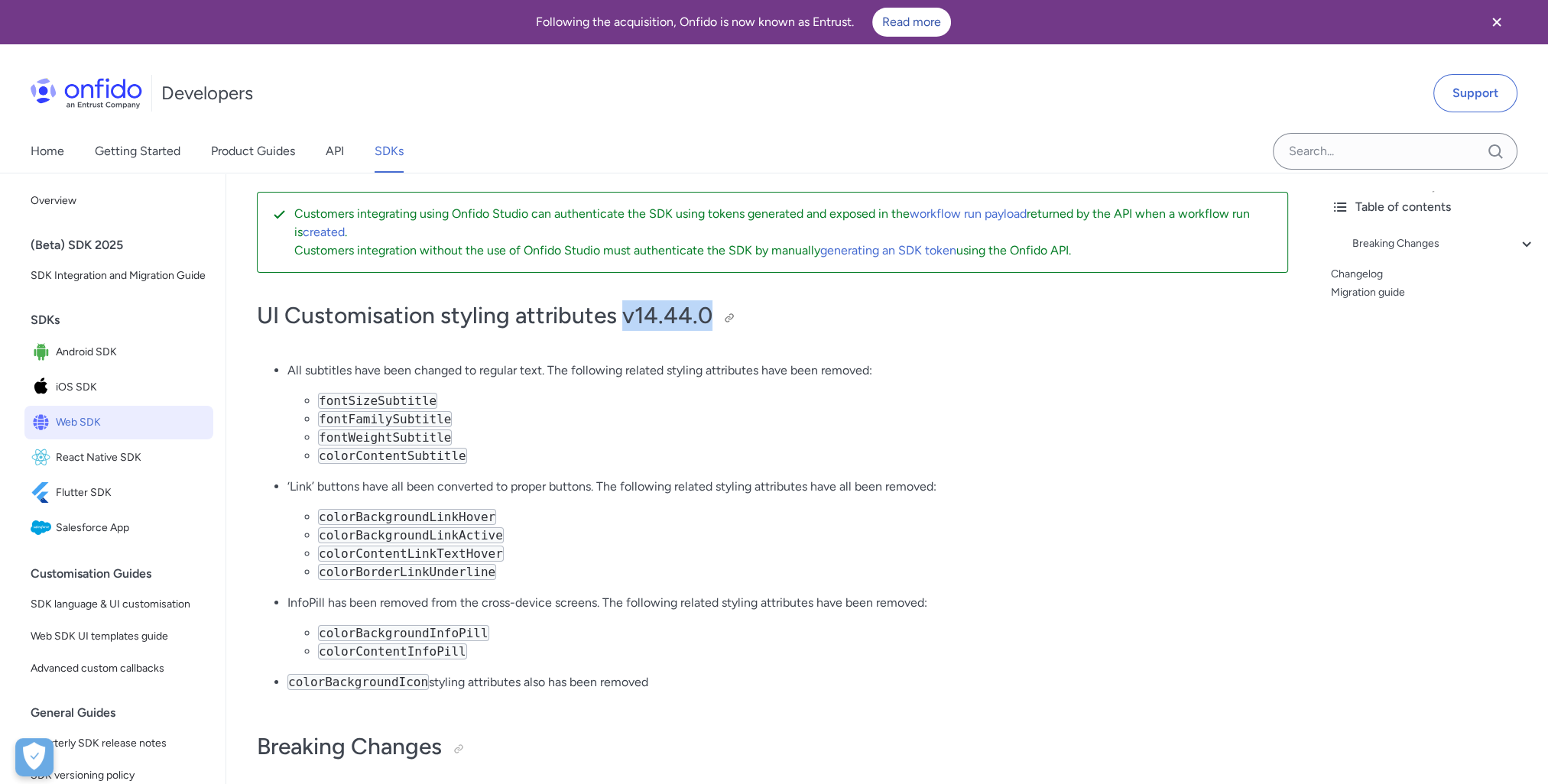
click at [748, 322] on h1 "UI Customisation styling attributes v14.44.0" at bounding box center [773, 315] width 1031 height 31
drag, startPoint x: 748, startPoint y: 322, endPoint x: 978, endPoint y: 320, distance: 230.0
click at [978, 320] on h1 "UI Customisation styling attributes v14.44.0" at bounding box center [773, 315] width 1031 height 31
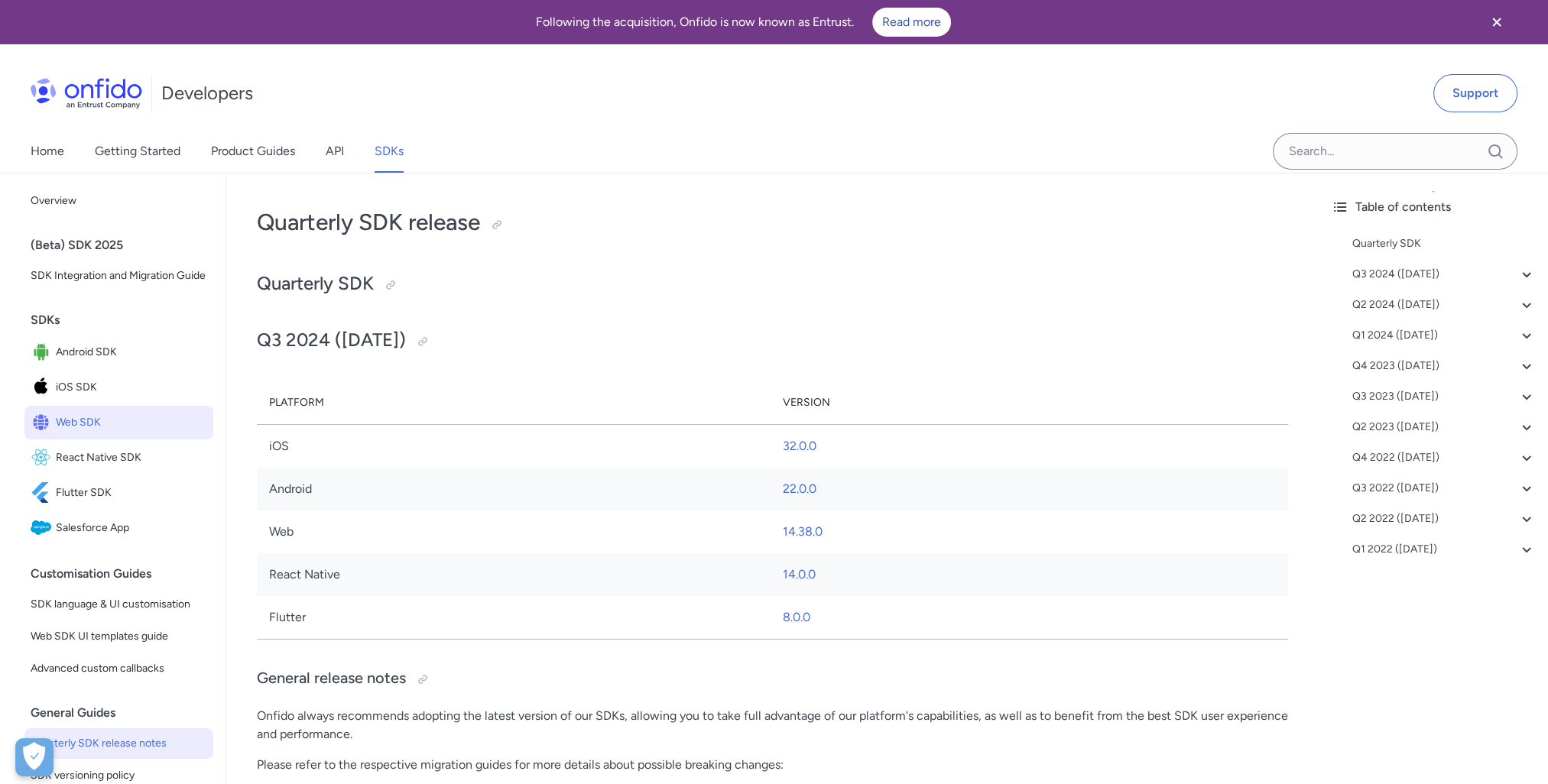
click at [93, 433] on span "Web SDK" at bounding box center [131, 423] width 151 height 22
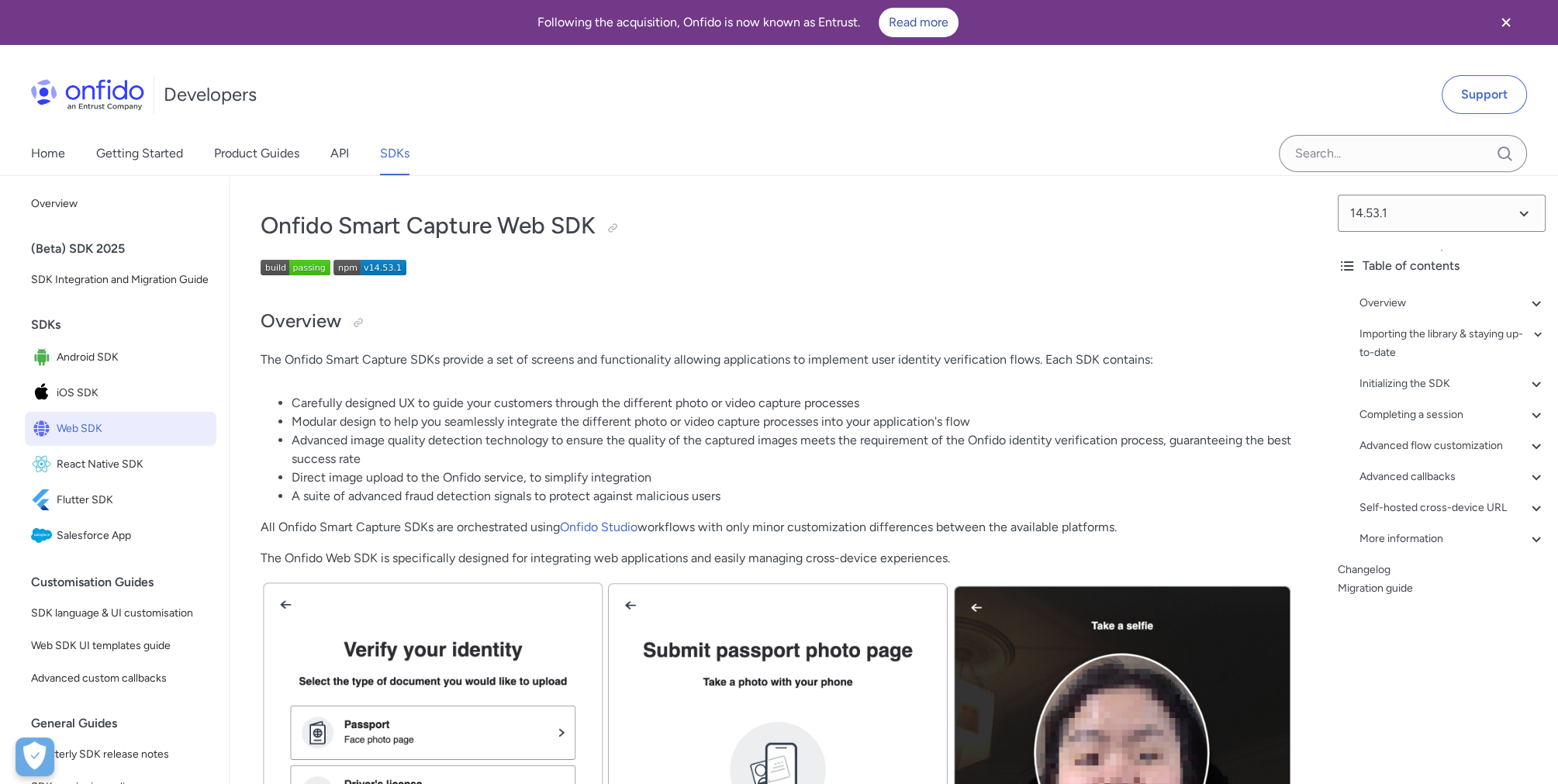
scroll to position [155, 0]
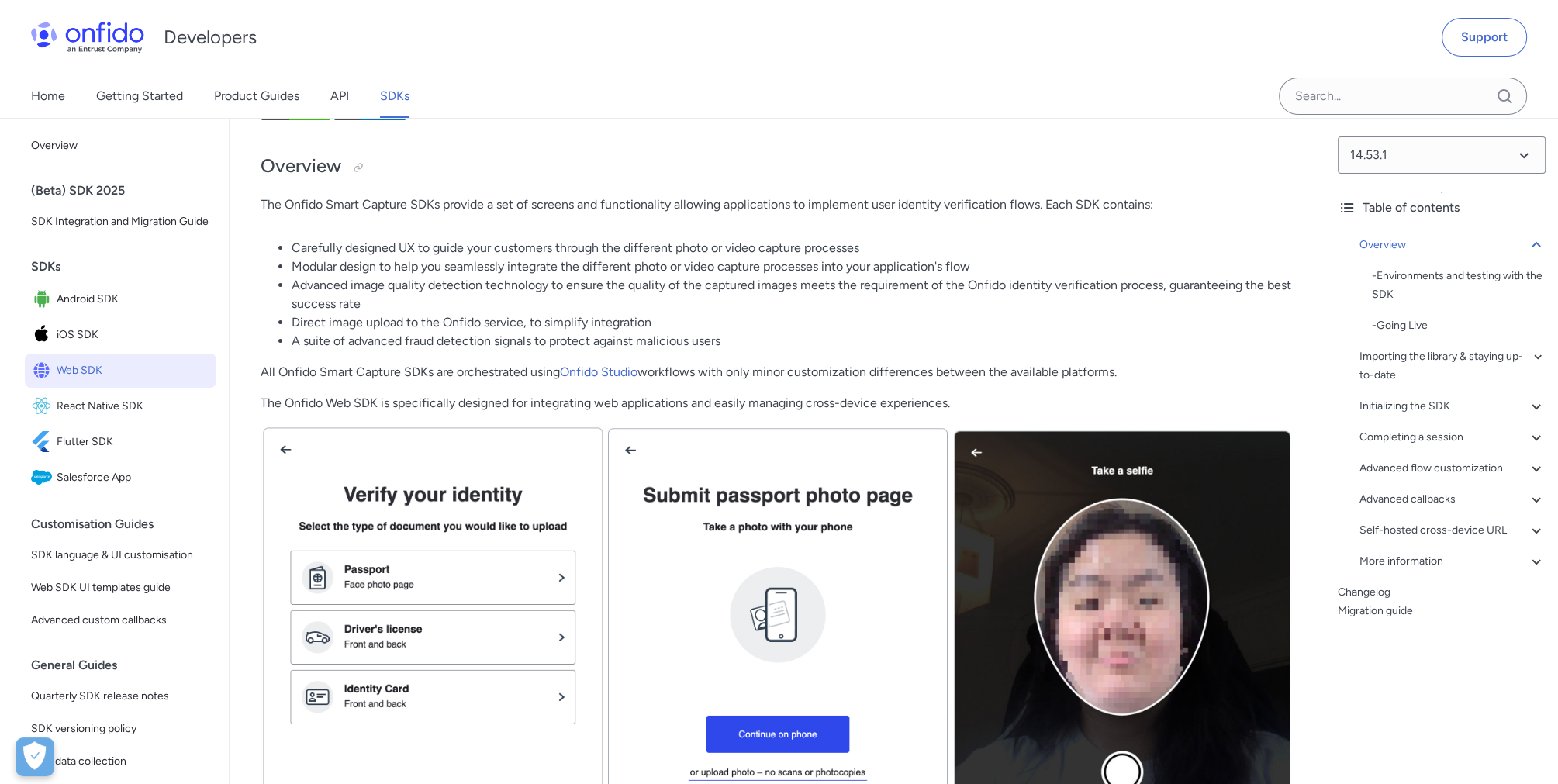
click at [65, 382] on span "Web SDK" at bounding box center [133, 371] width 153 height 22
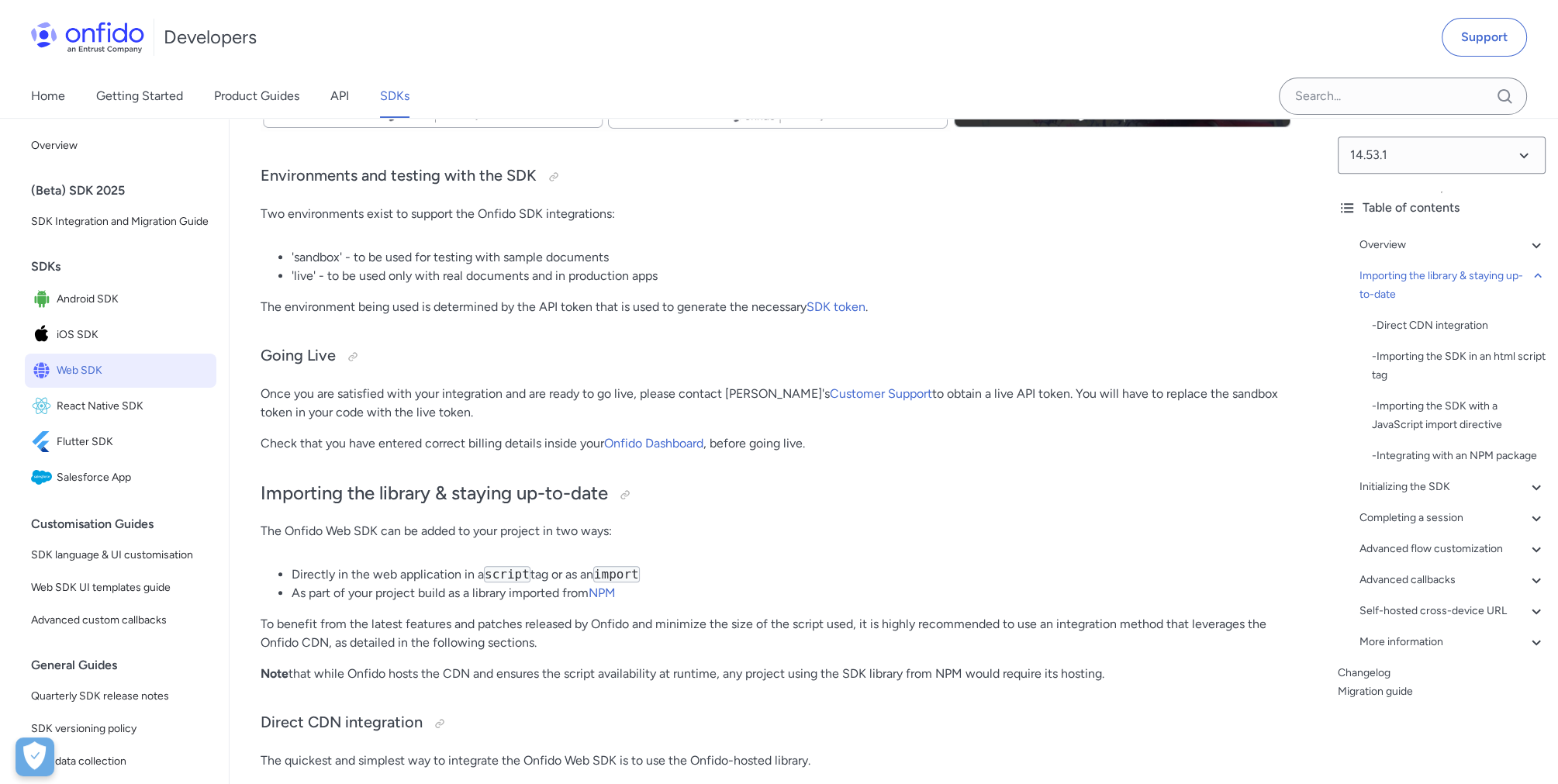
scroll to position [1241, 0]
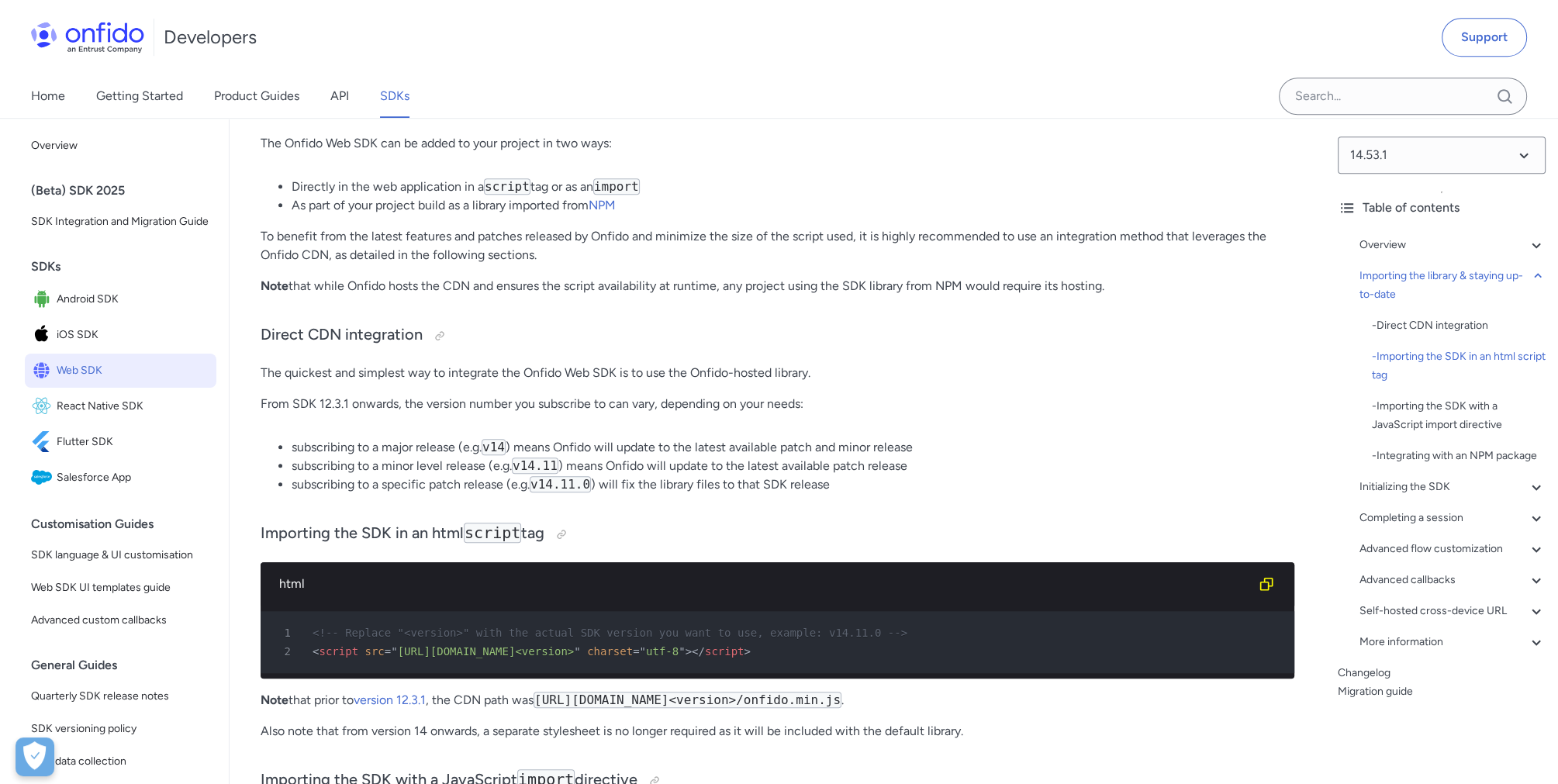
drag, startPoint x: 682, startPoint y: 323, endPoint x: 692, endPoint y: 315, distance: 12.8
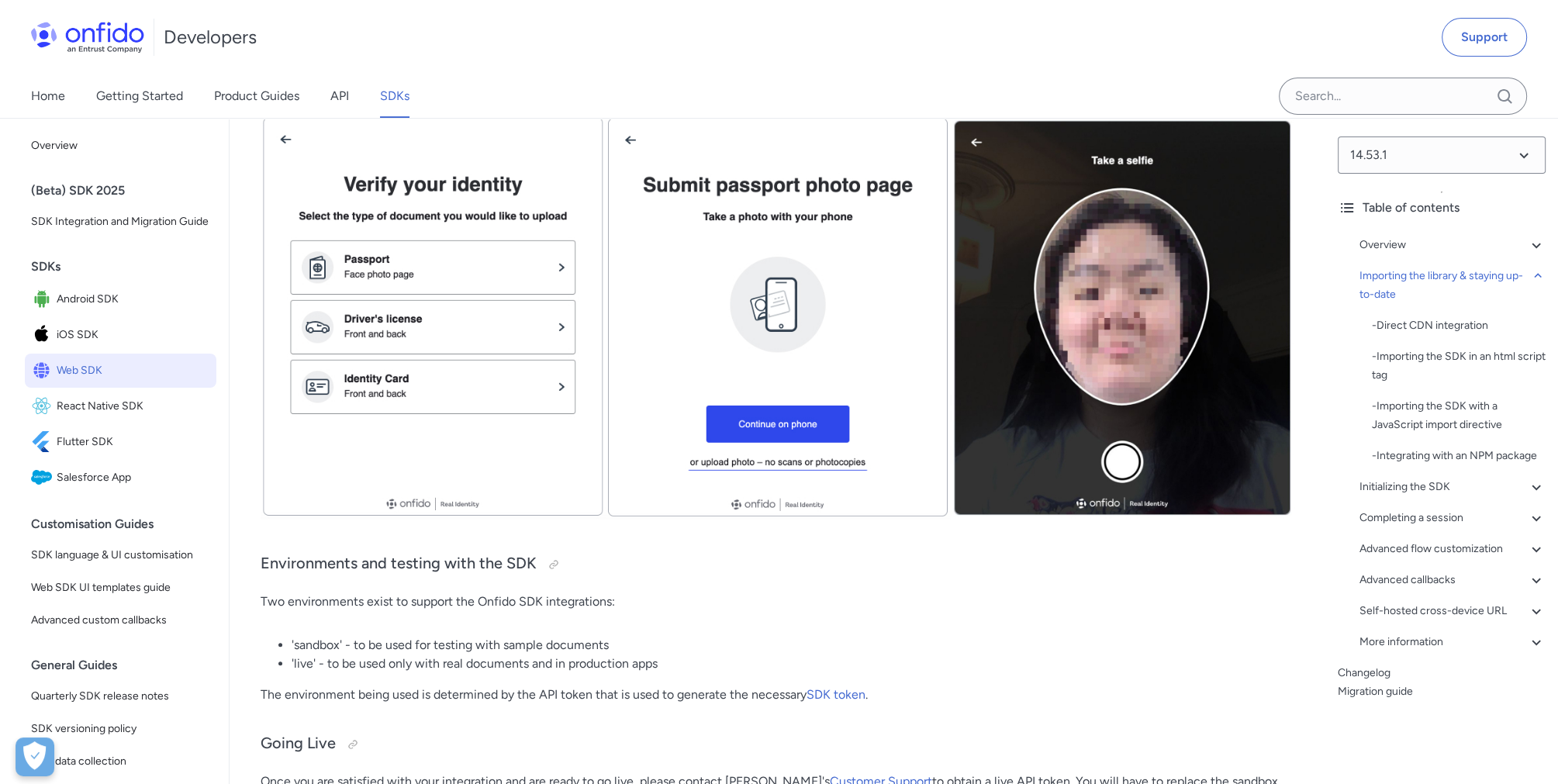
scroll to position [387, 0]
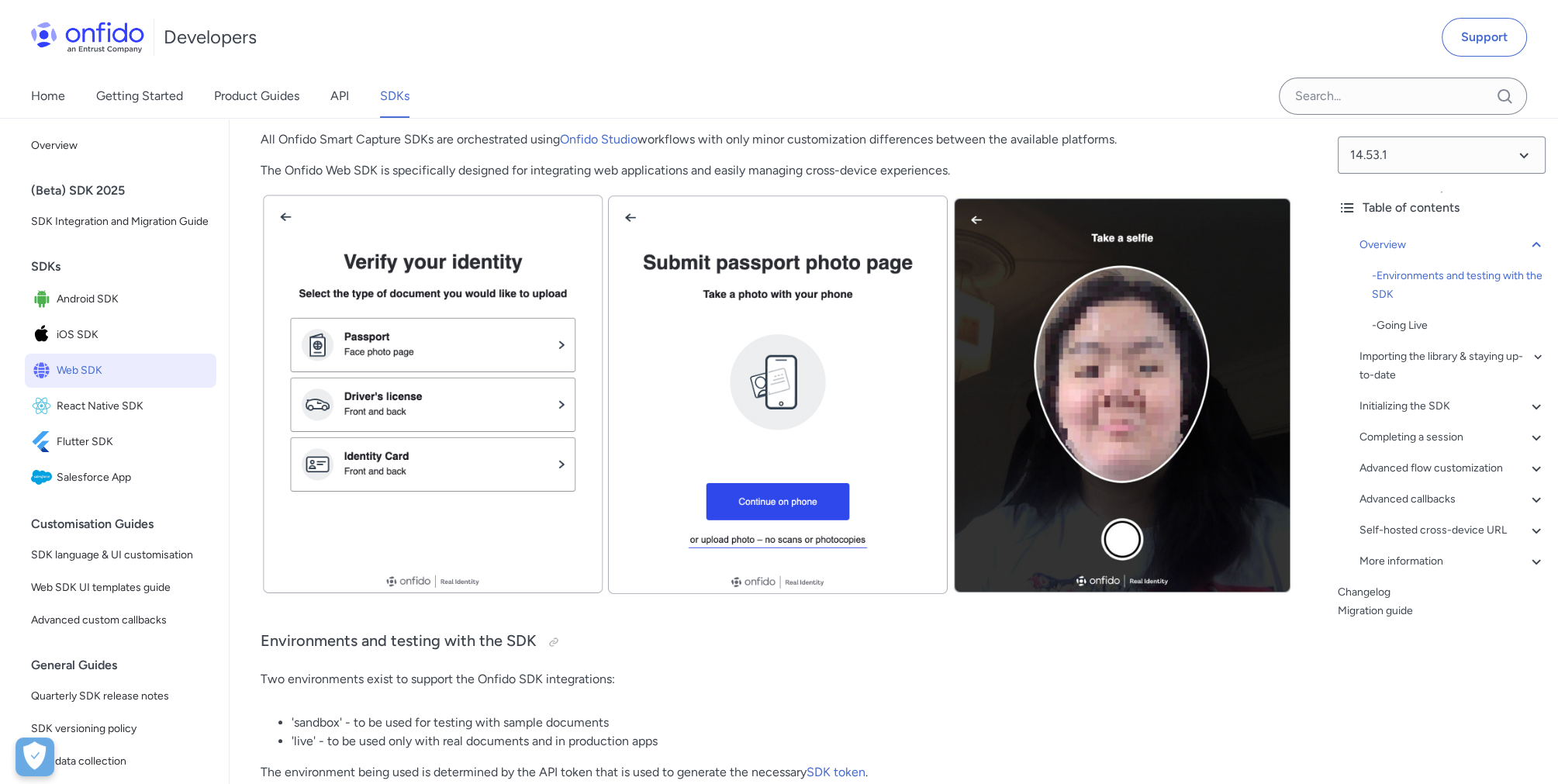
click at [75, 382] on span "Web SDK" at bounding box center [133, 371] width 153 height 22
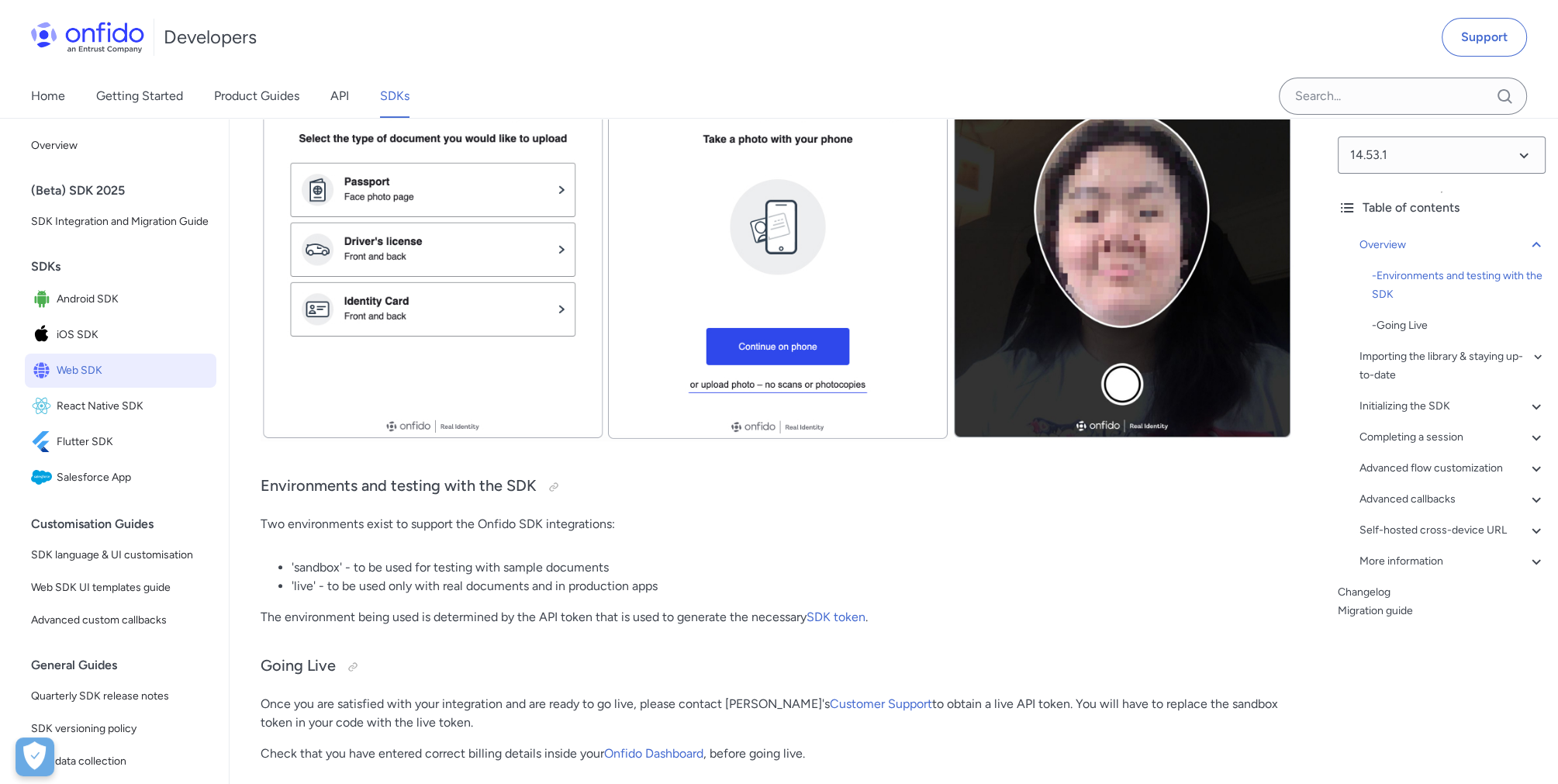
scroll to position [466, 0]
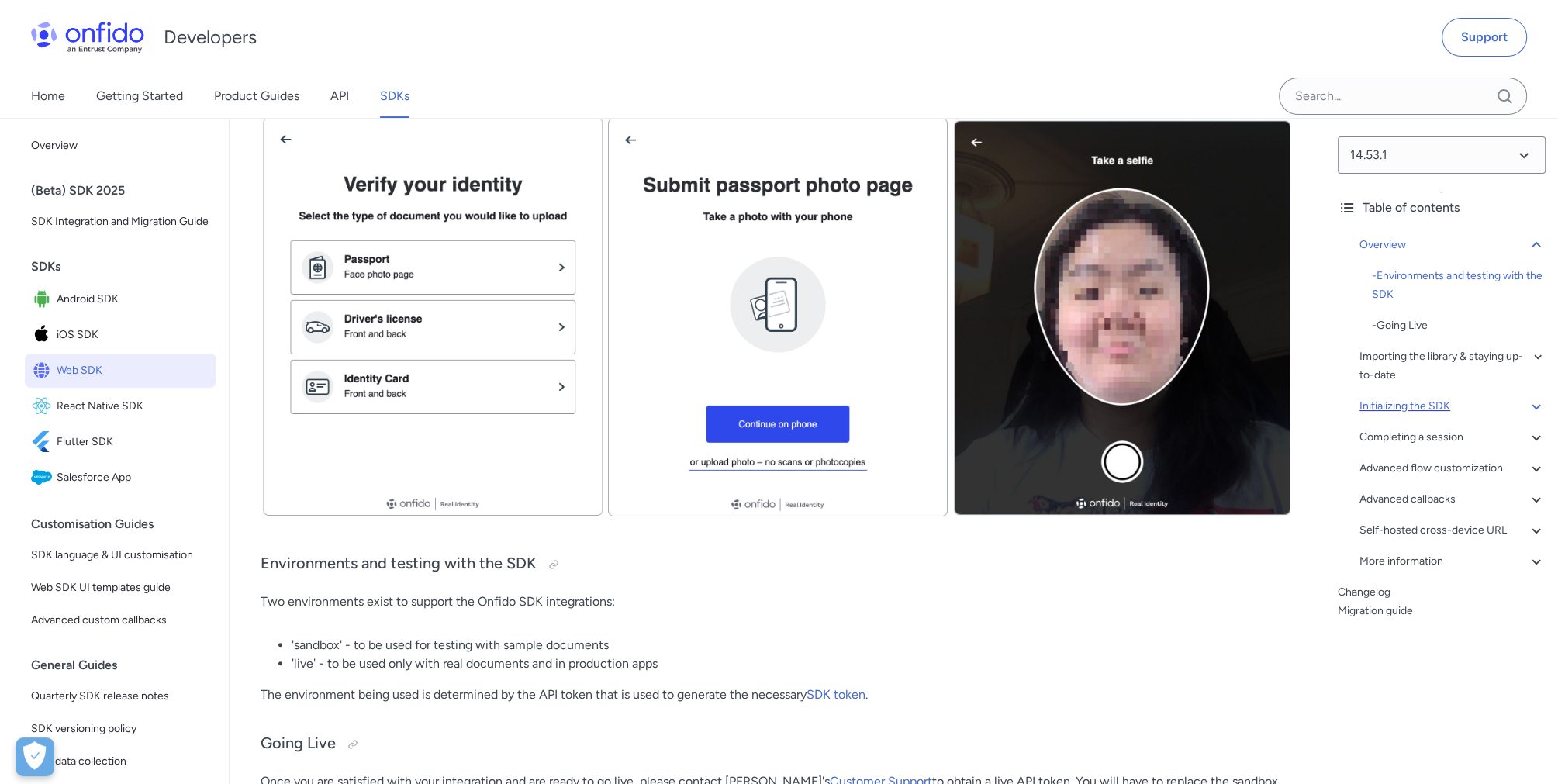
click at [1480, 407] on div "Initializing the SDK" at bounding box center [1453, 407] width 186 height 18
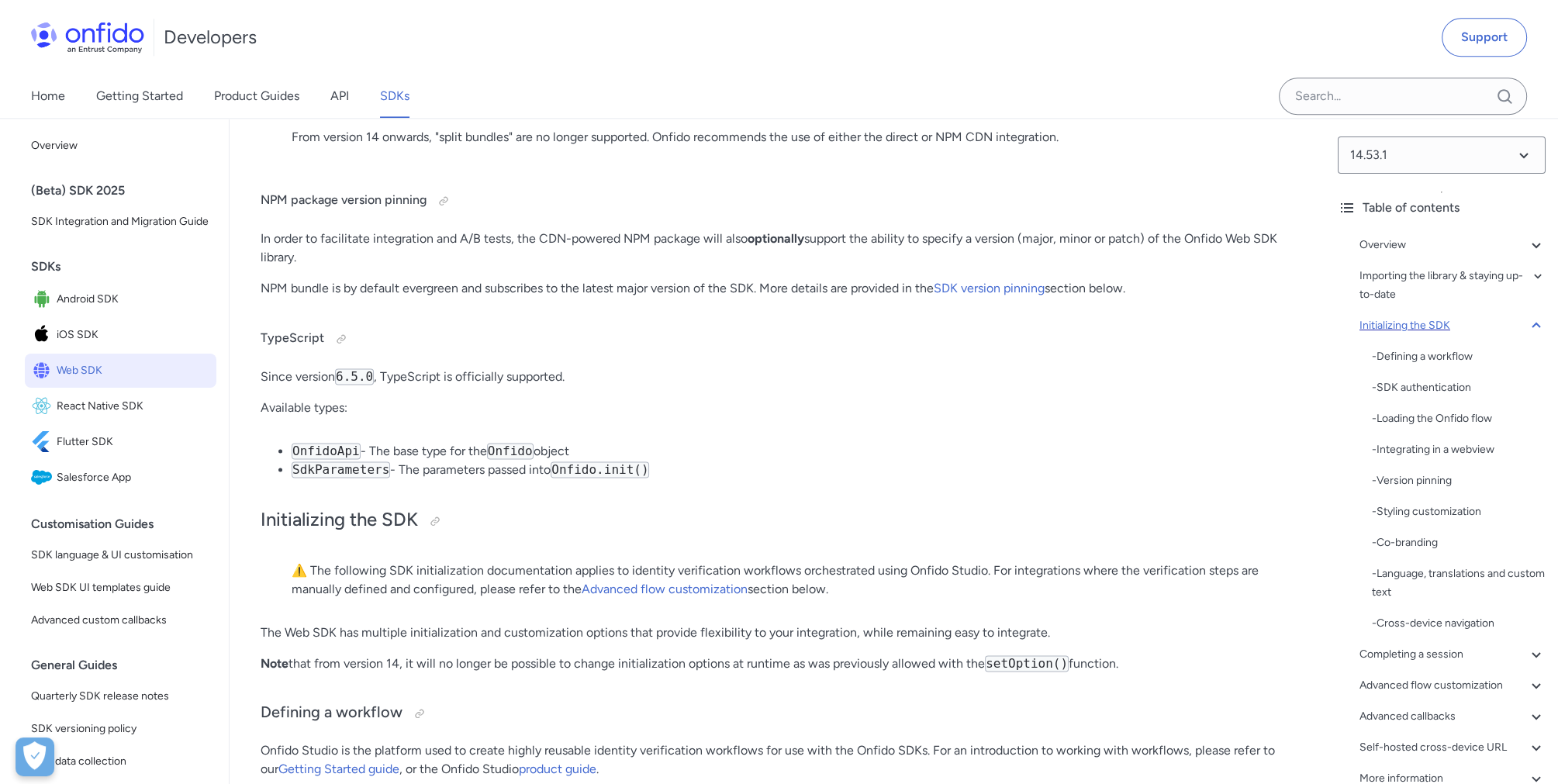
click at [1500, 331] on div "Initializing the SDK" at bounding box center [1453, 325] width 186 height 18
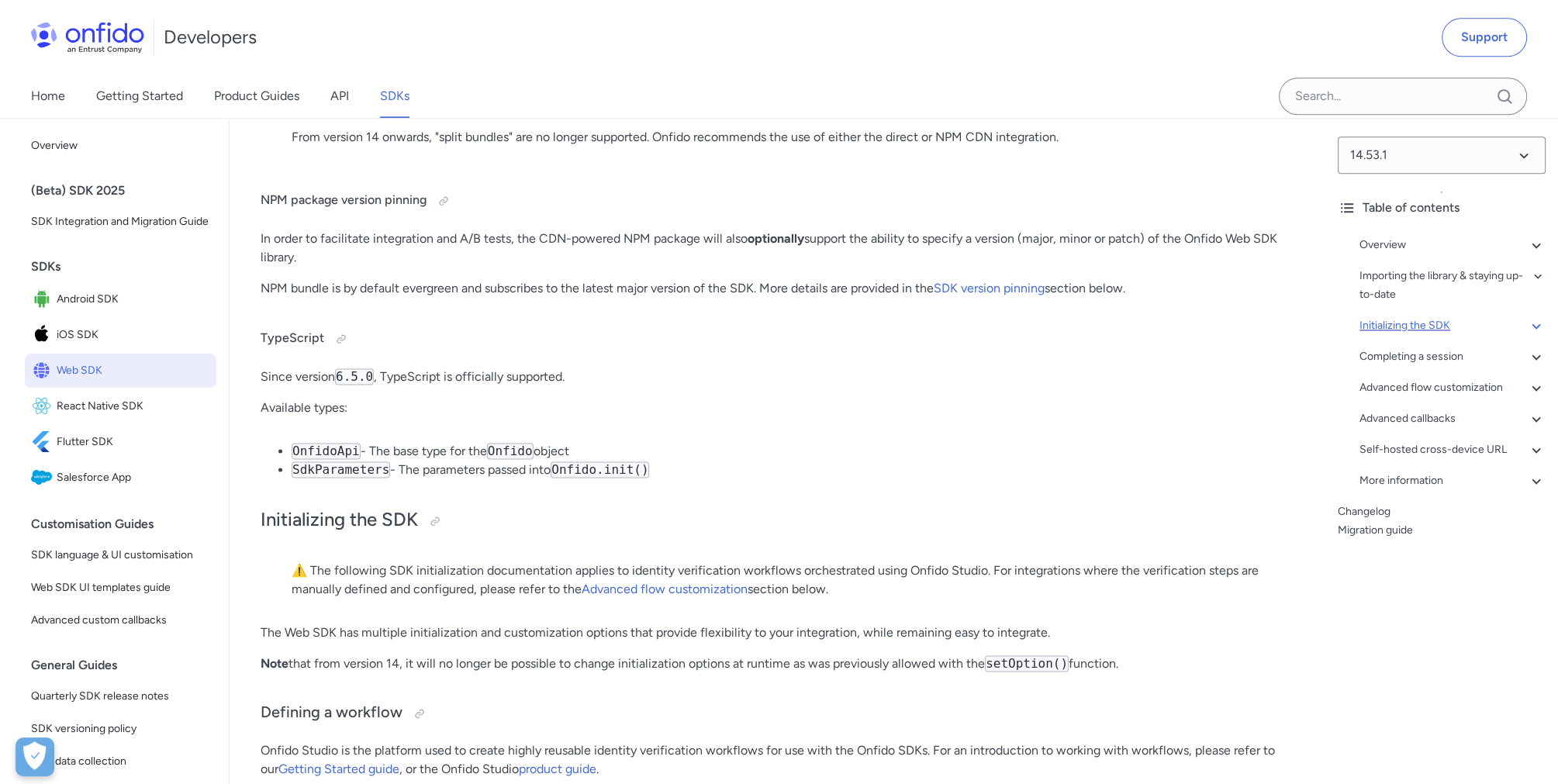
click at [1500, 331] on div "Initializing the SDK" at bounding box center [1453, 325] width 186 height 18
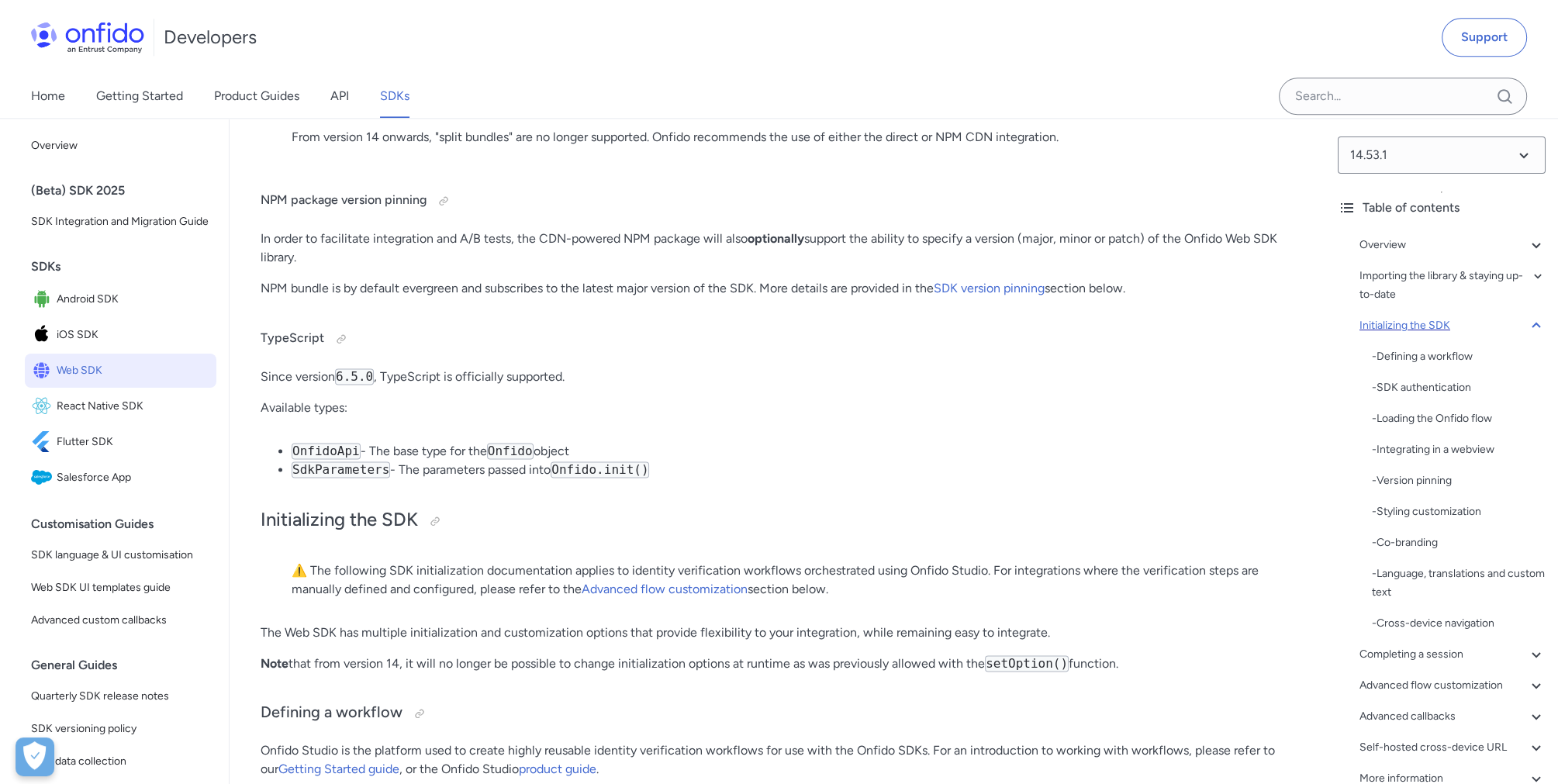
click at [1500, 331] on div "Initializing the SDK" at bounding box center [1453, 325] width 186 height 18
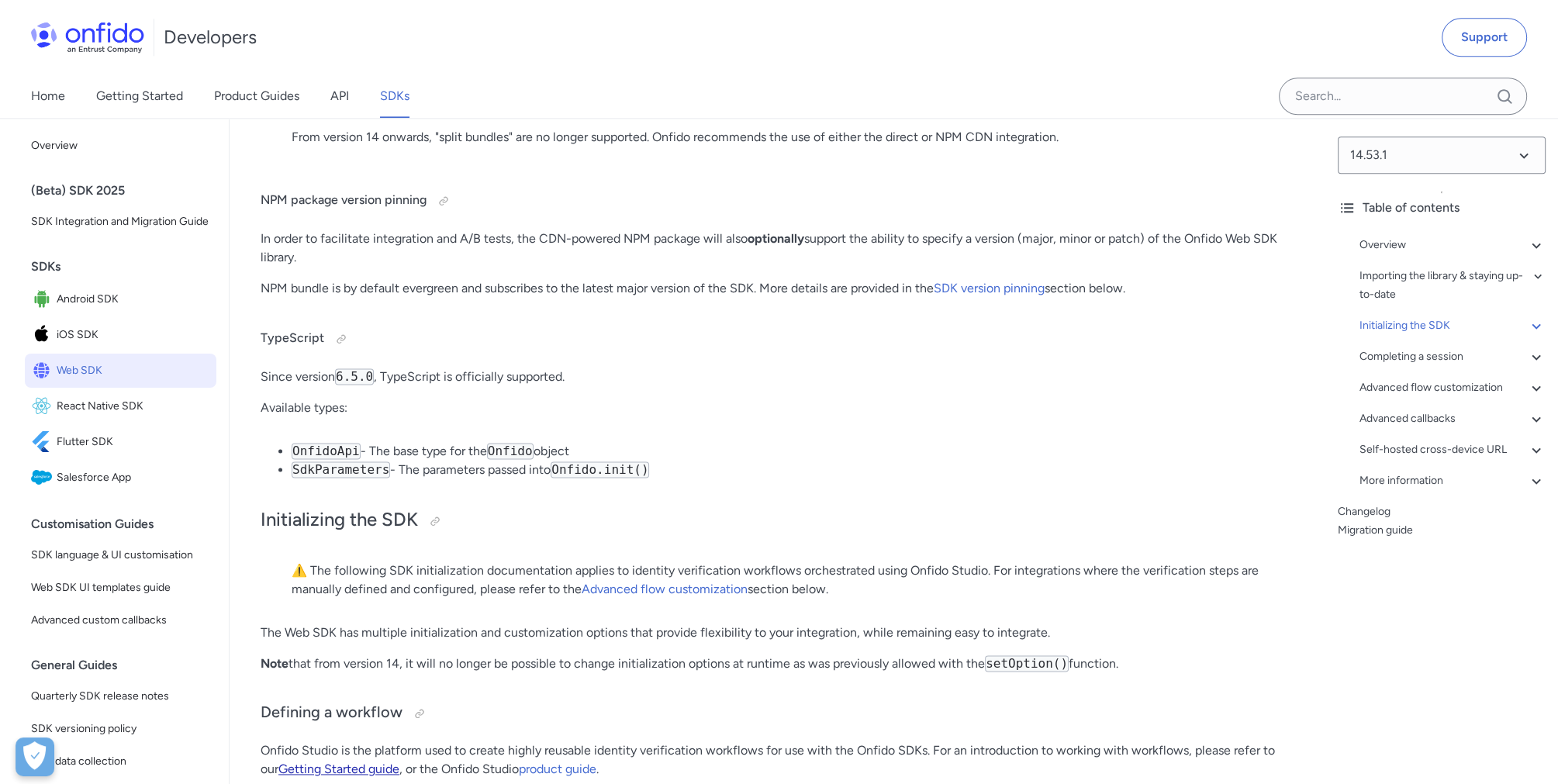
click at [330, 762] on link "Getting Started guide" at bounding box center [338, 769] width 121 height 15
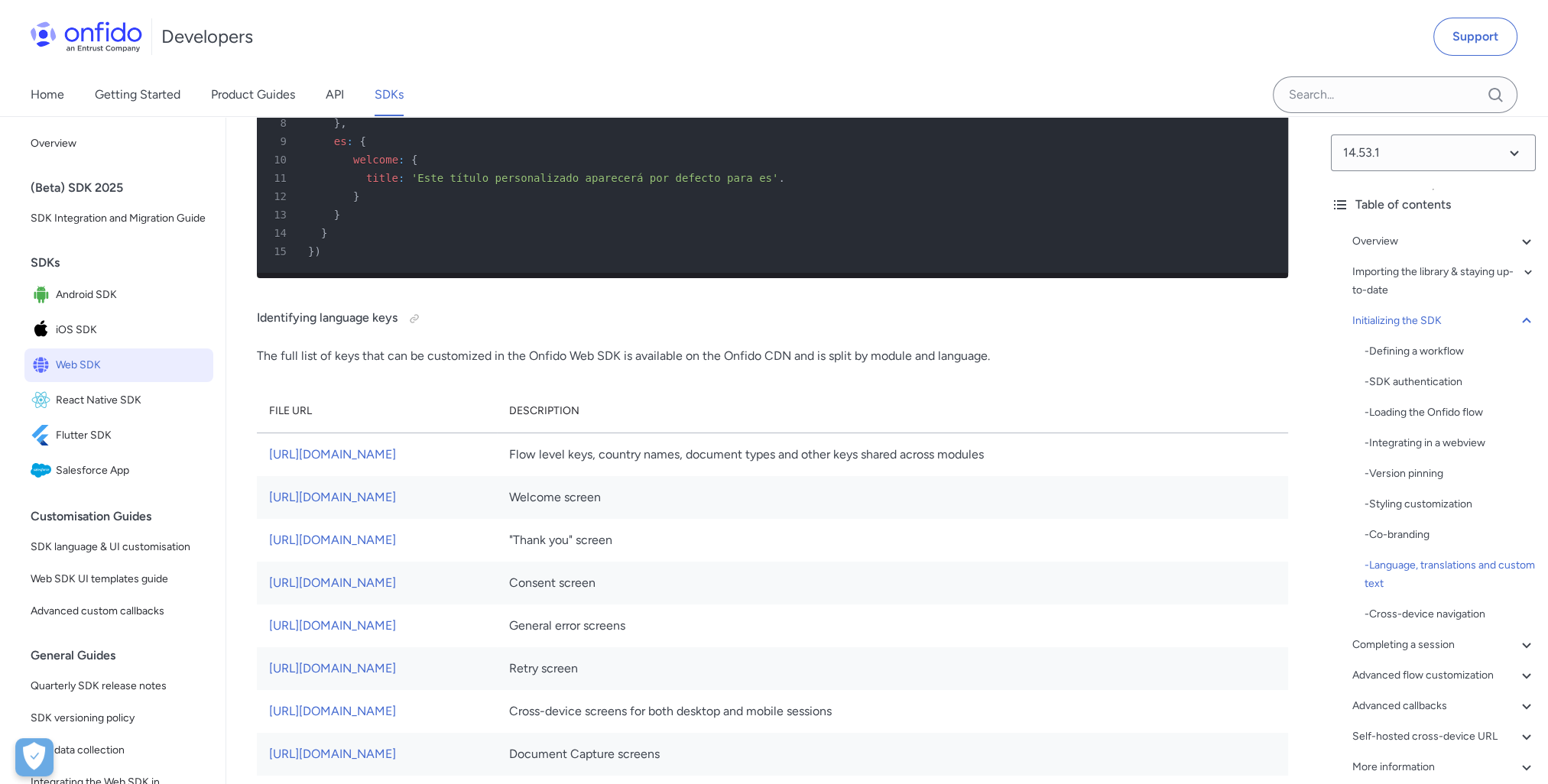
scroll to position [7871, 0]
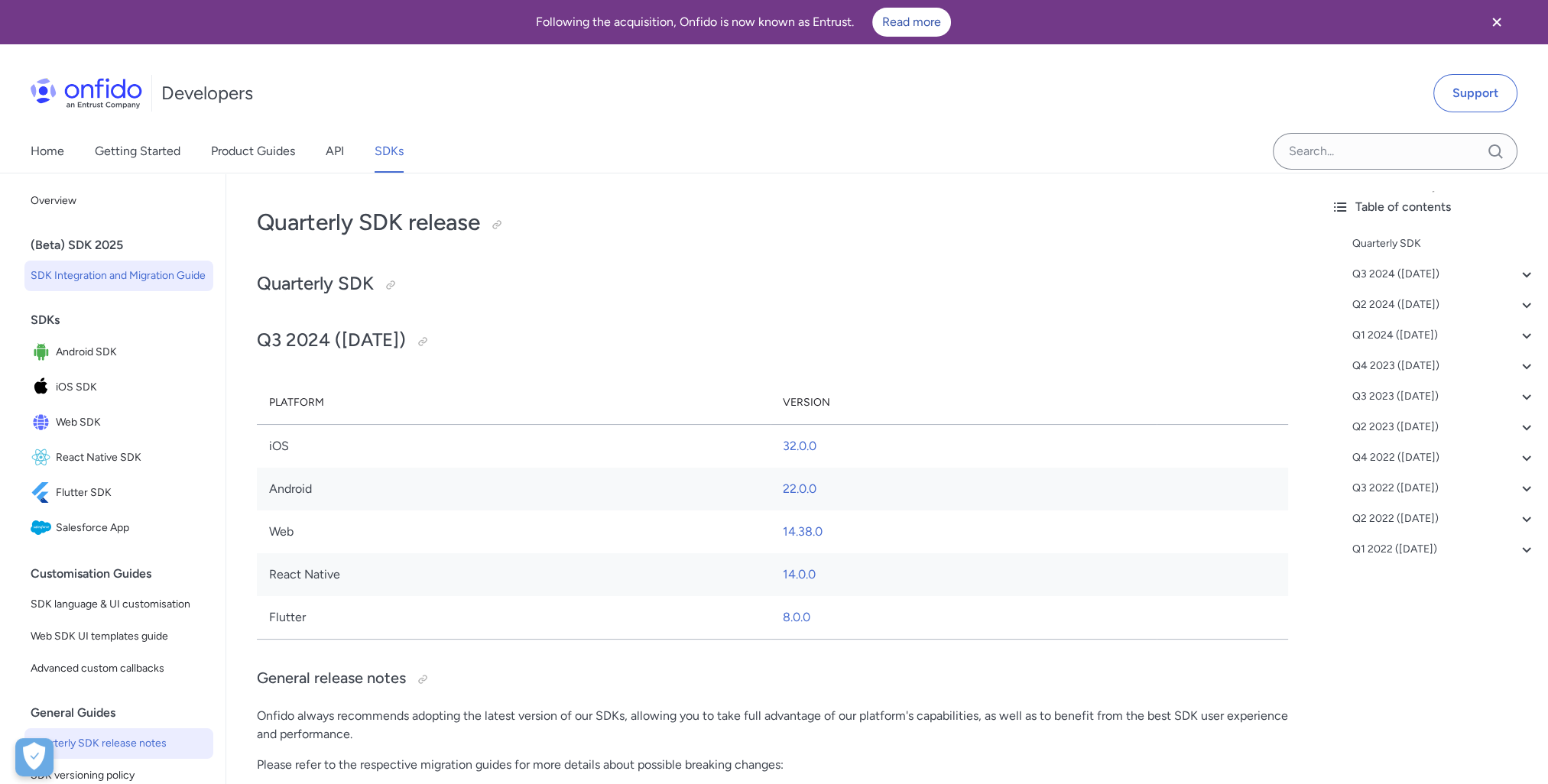
click at [100, 283] on span "SDK Integration and Migration Guide" at bounding box center [119, 276] width 177 height 18
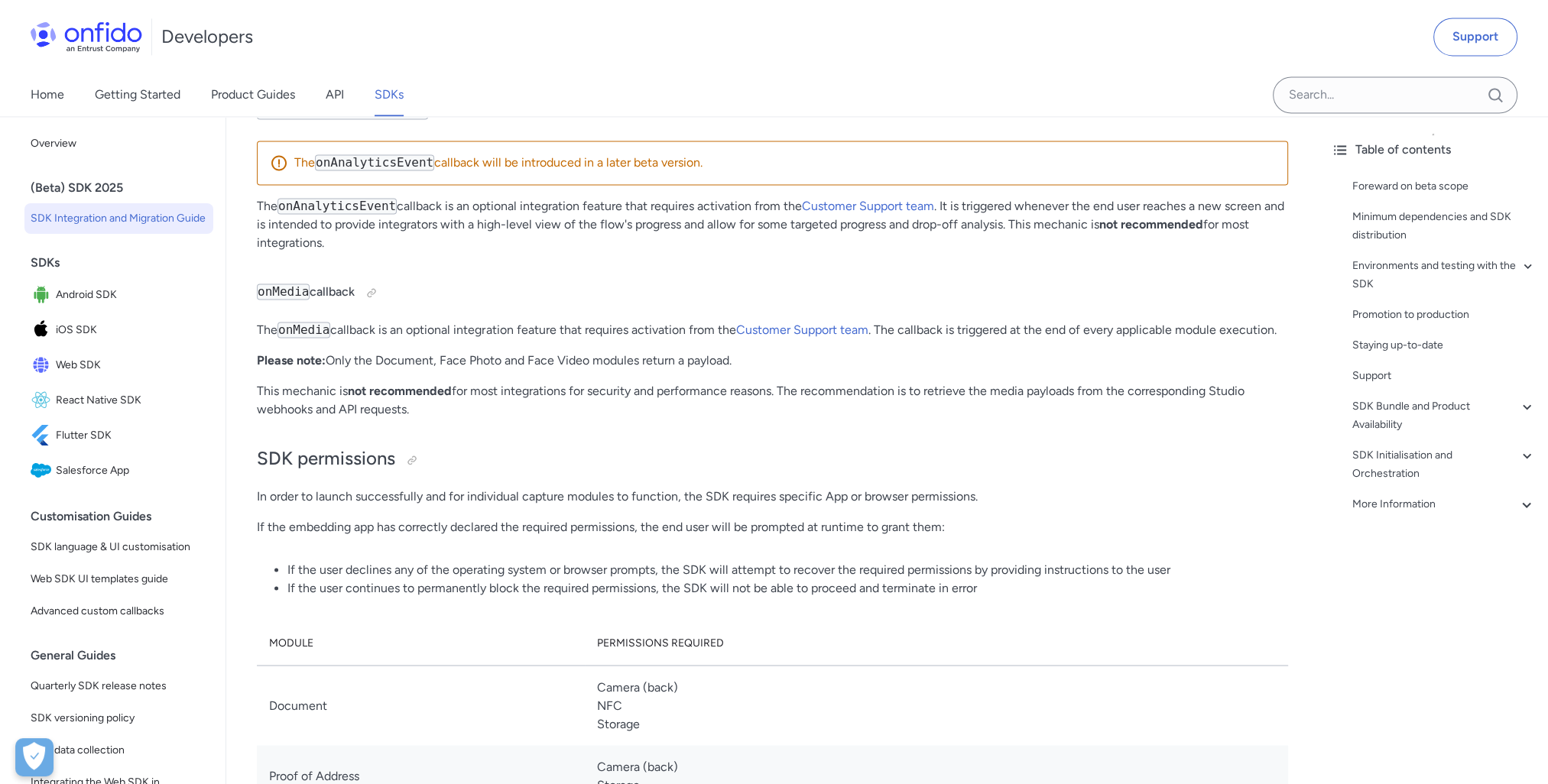
scroll to position [11309, 0]
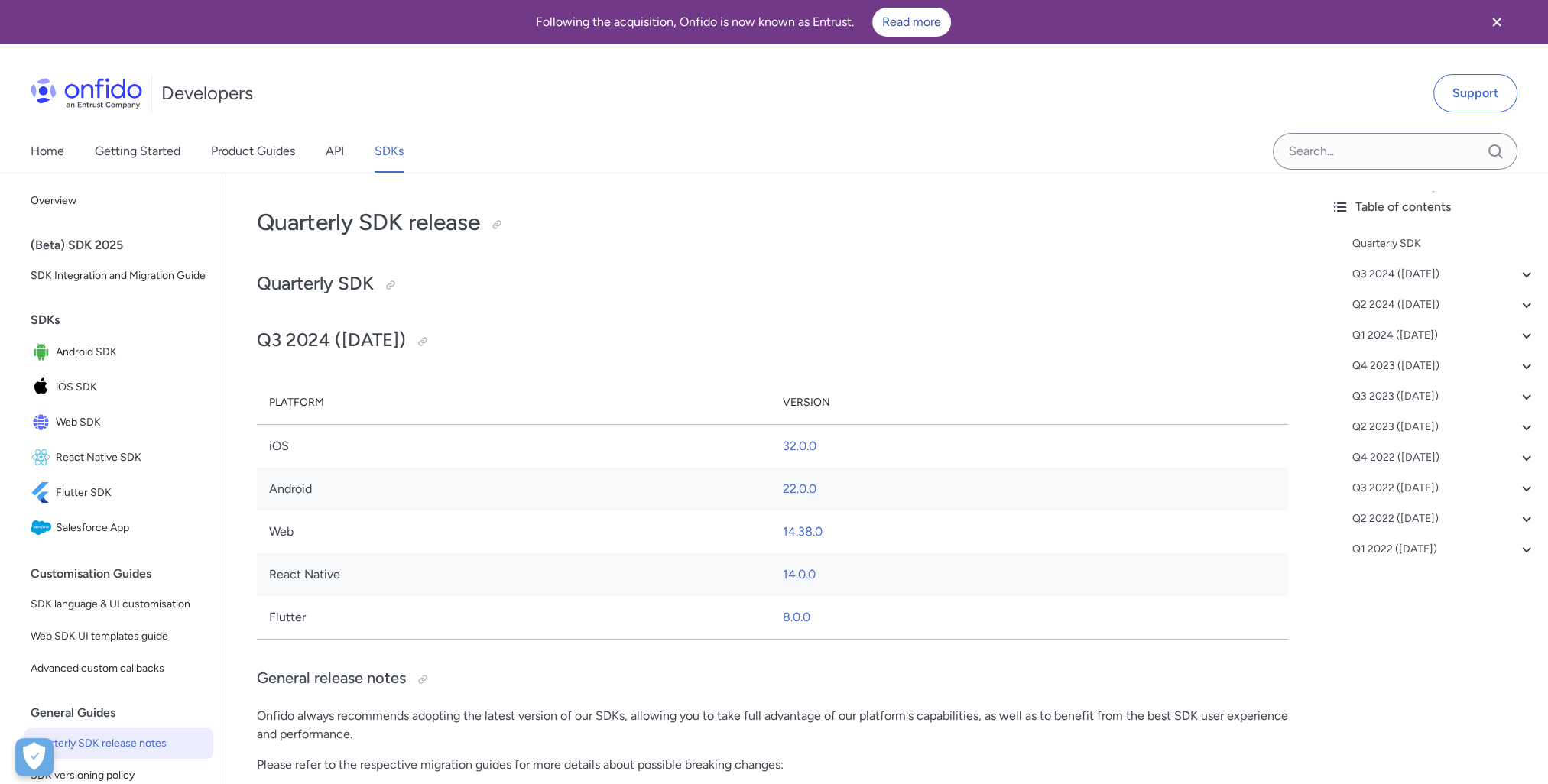
click at [907, 119] on div "Developers Support" at bounding box center [774, 93] width 1548 height 74
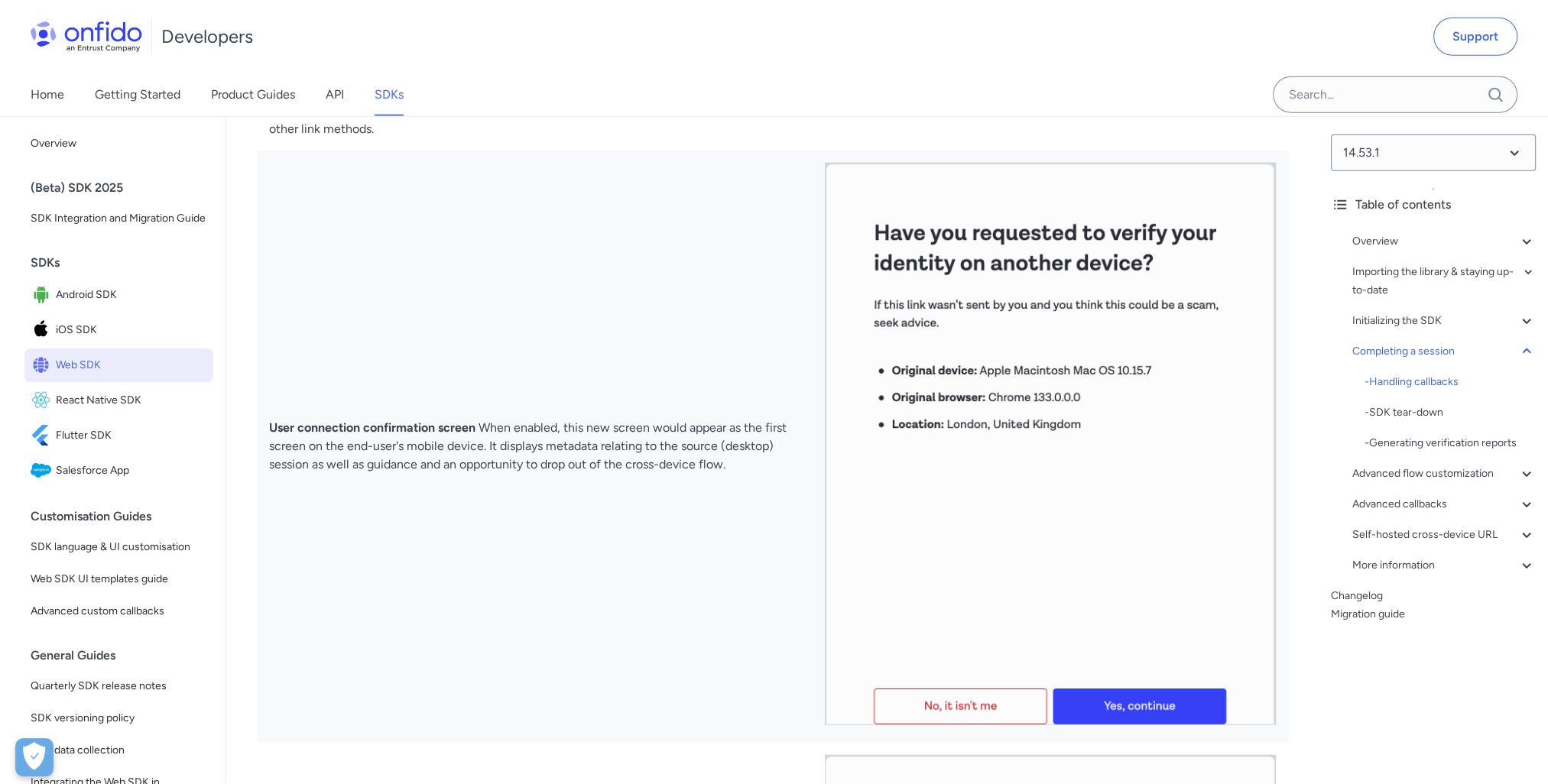
scroll to position [13601, 0]
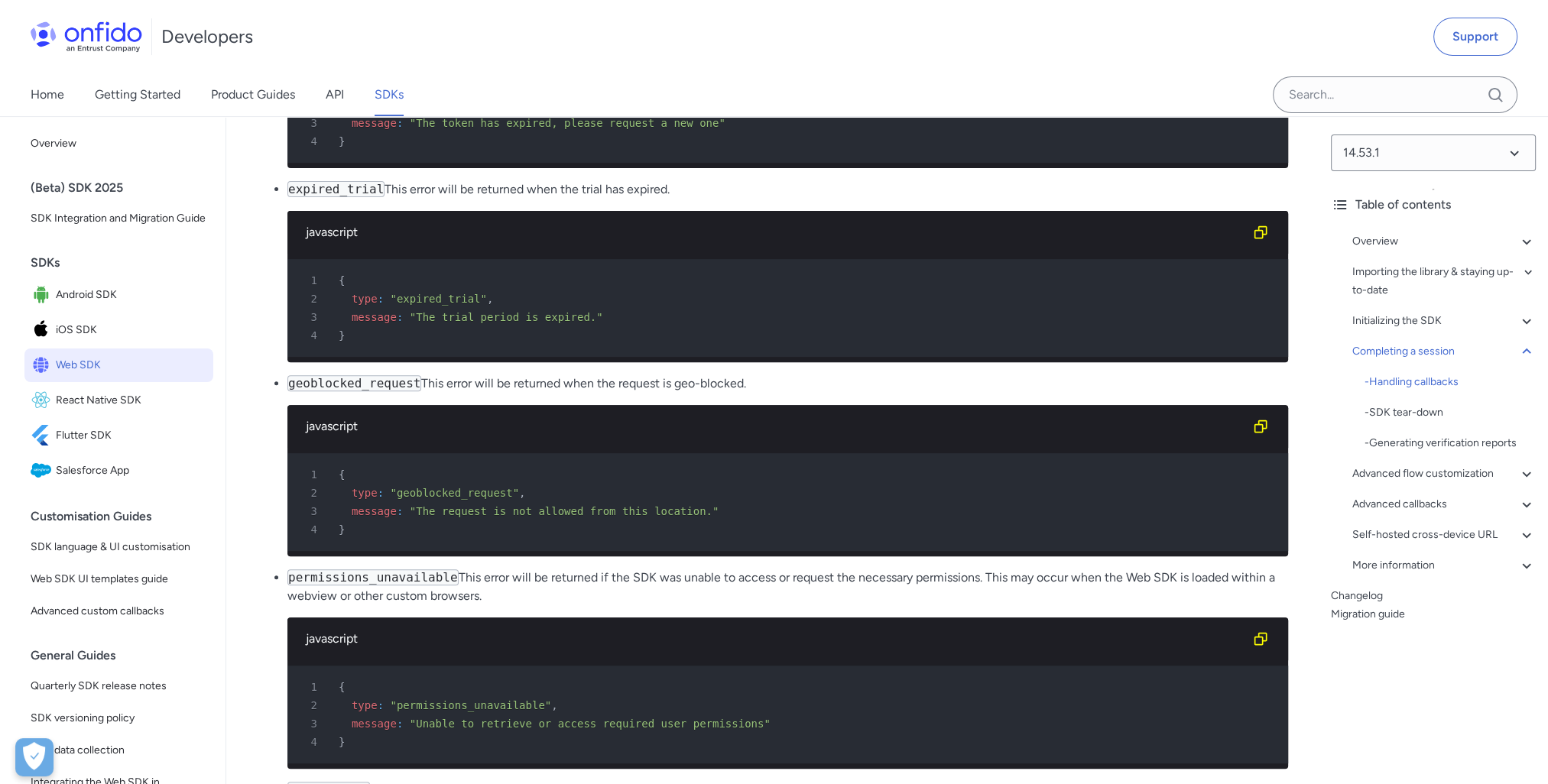
scroll to position [16581, 0]
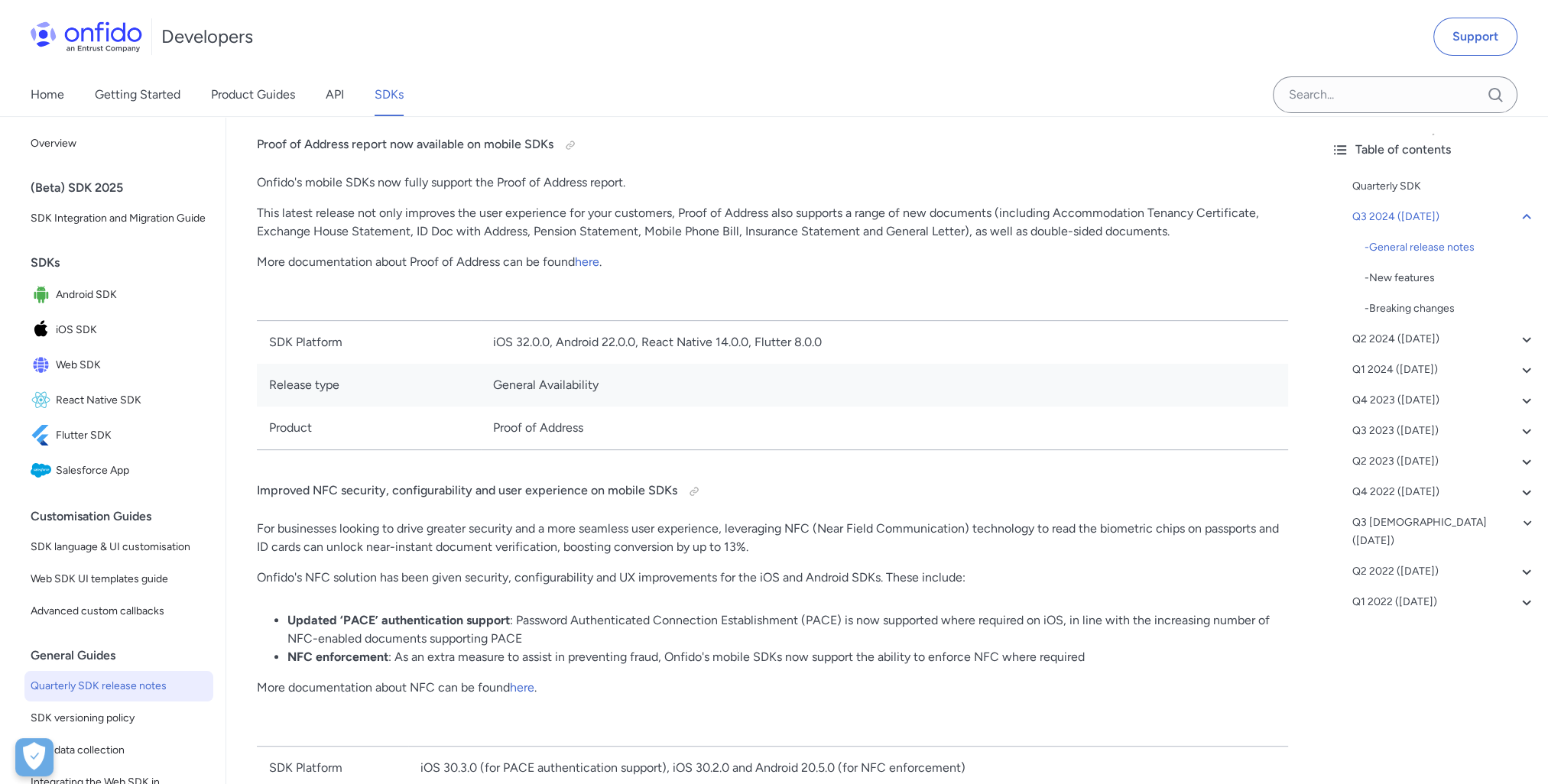
scroll to position [459, 0]
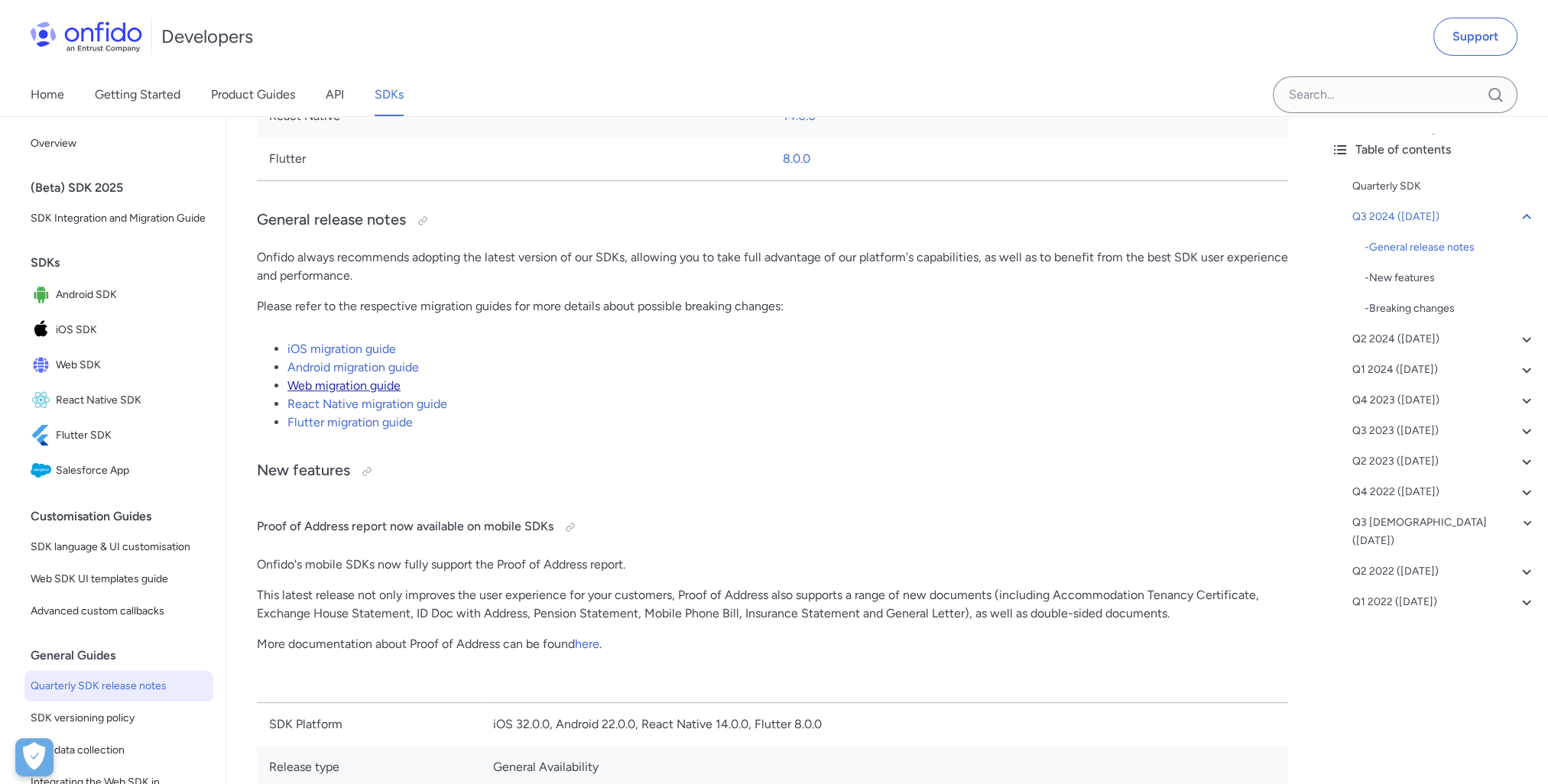
click at [340, 382] on link "Web migration guide" at bounding box center [344, 385] width 113 height 14
